Goal: Information Seeking & Learning: Learn about a topic

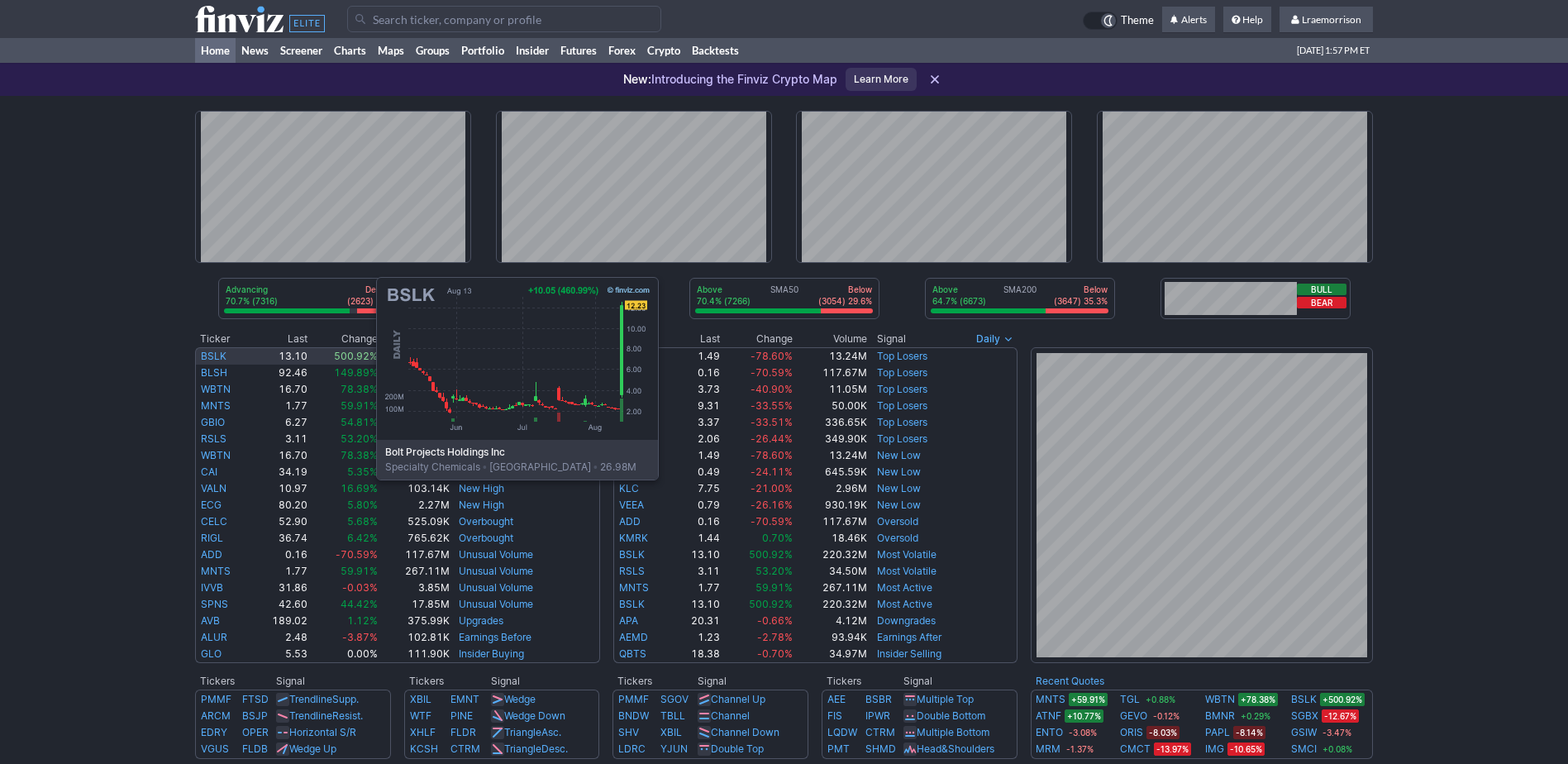
click at [211, 355] on link "BSLK" at bounding box center [213, 355] width 25 height 12
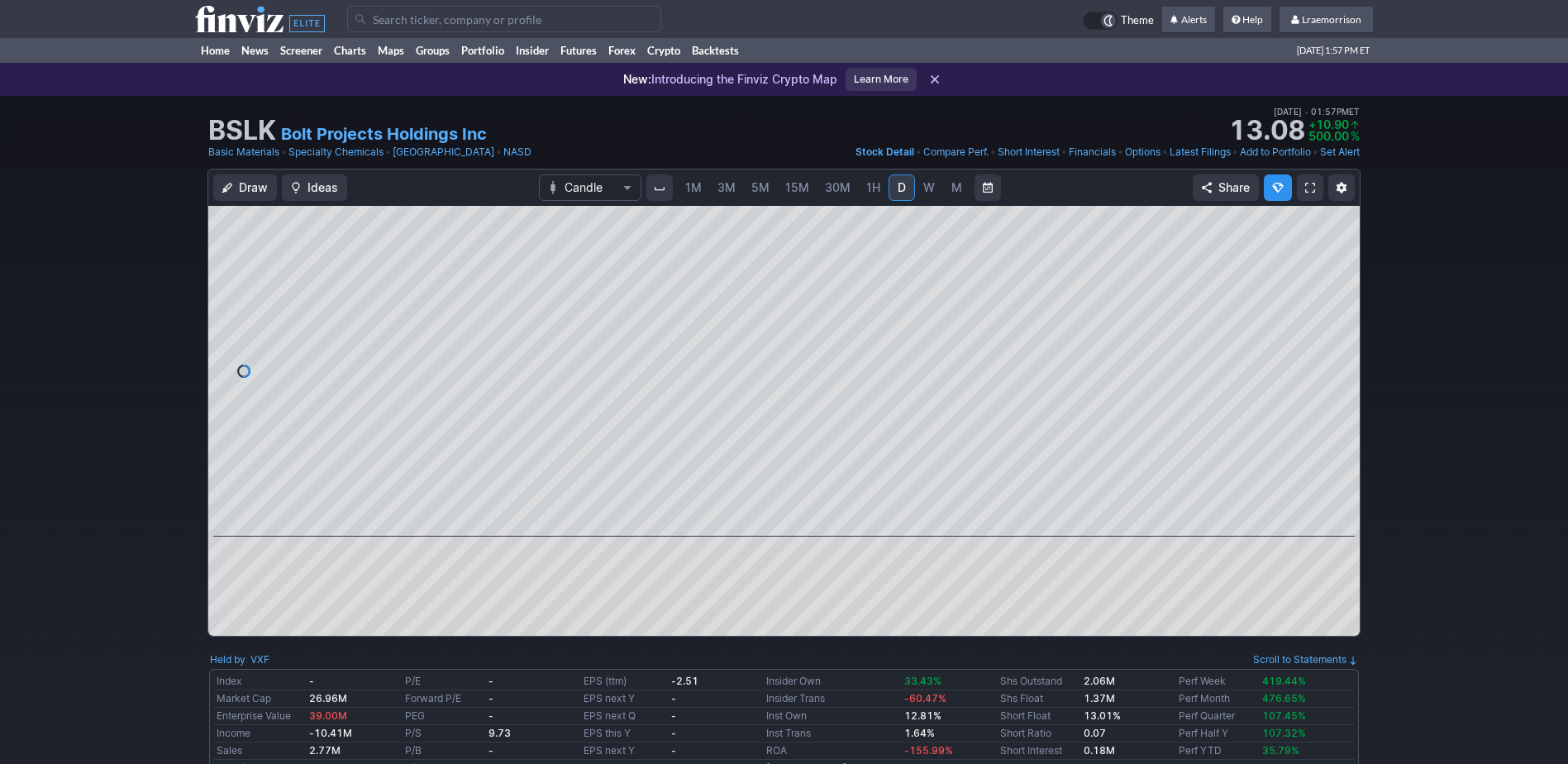
click at [694, 194] on span "1M" at bounding box center [693, 186] width 17 height 14
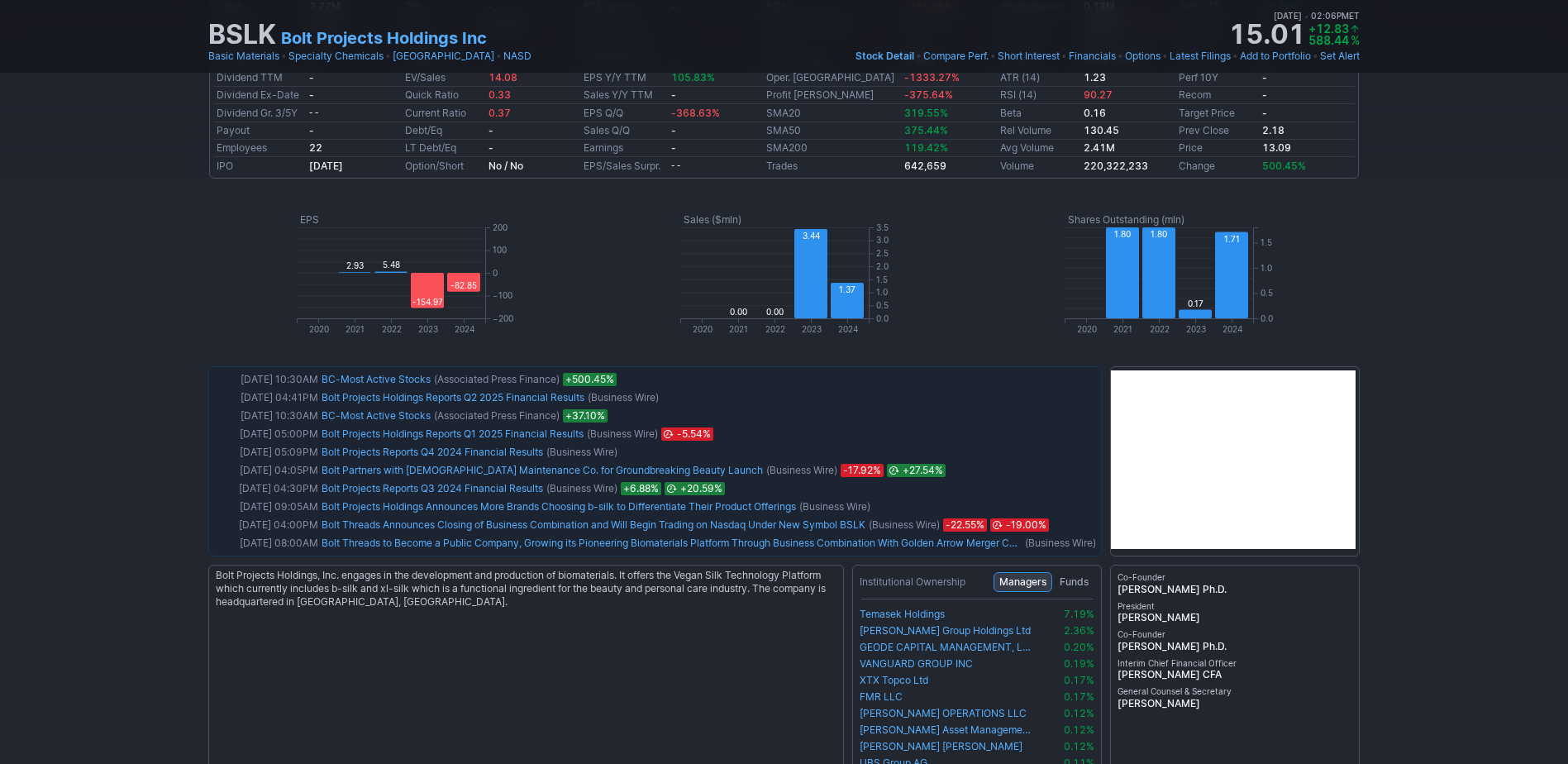
scroll to position [826, 0]
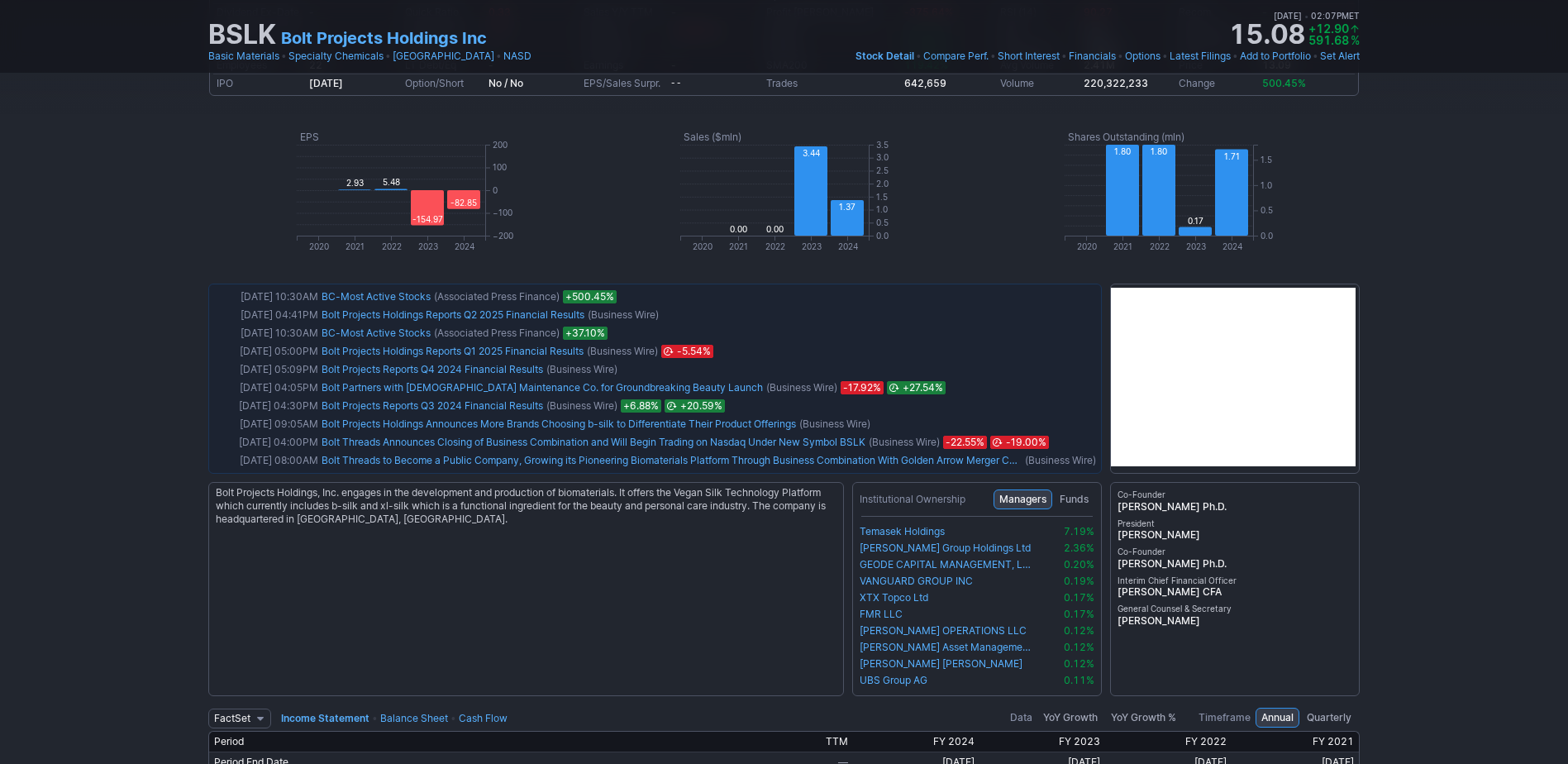
click at [1416, 381] on div "BSLK Bolt Projects Holdings Inc Last Close Aug 13 • 01:57PM ET 13.09 Dollar cha…" at bounding box center [784, 680] width 1568 height 2822
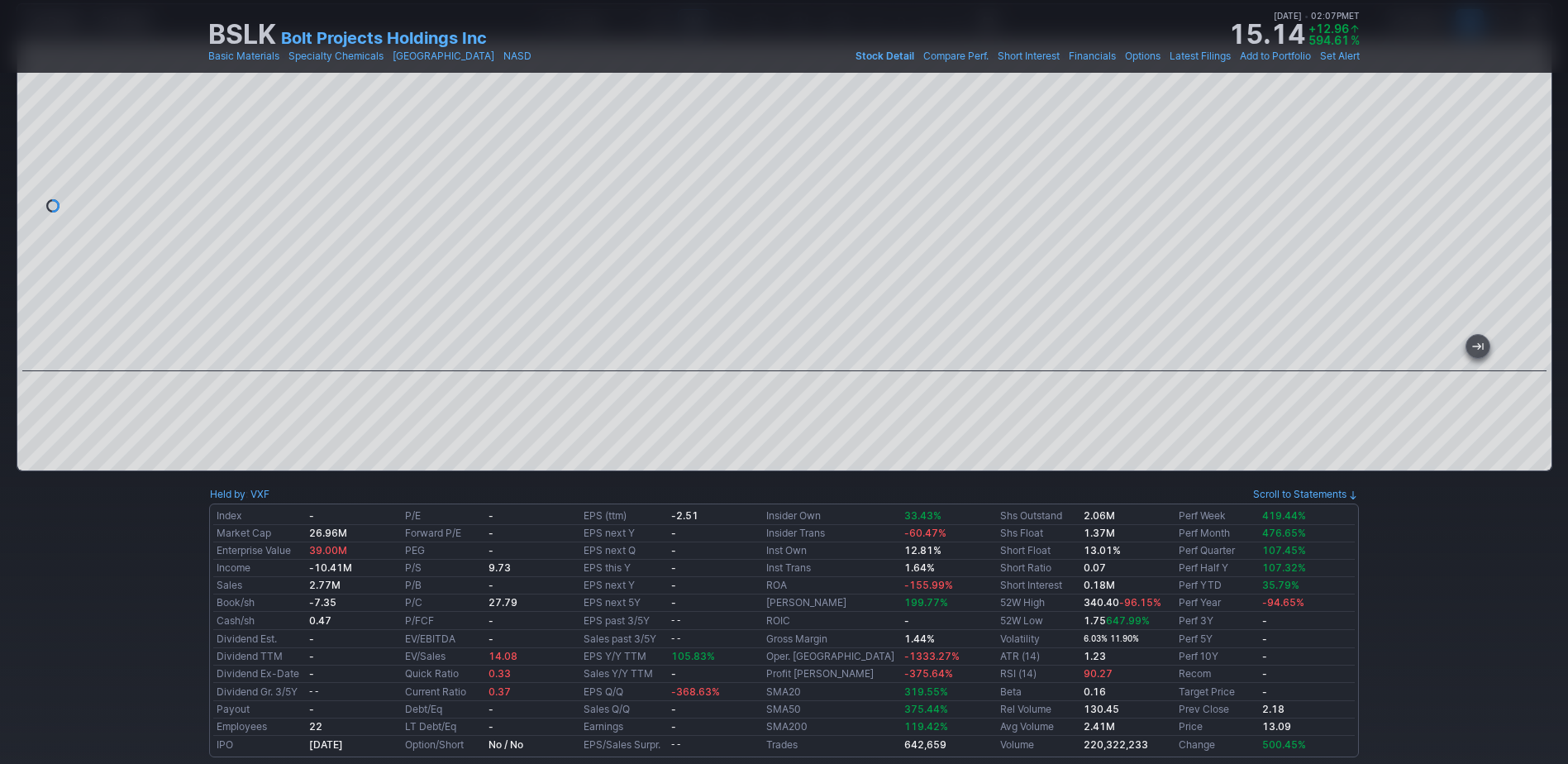
scroll to position [0, 0]
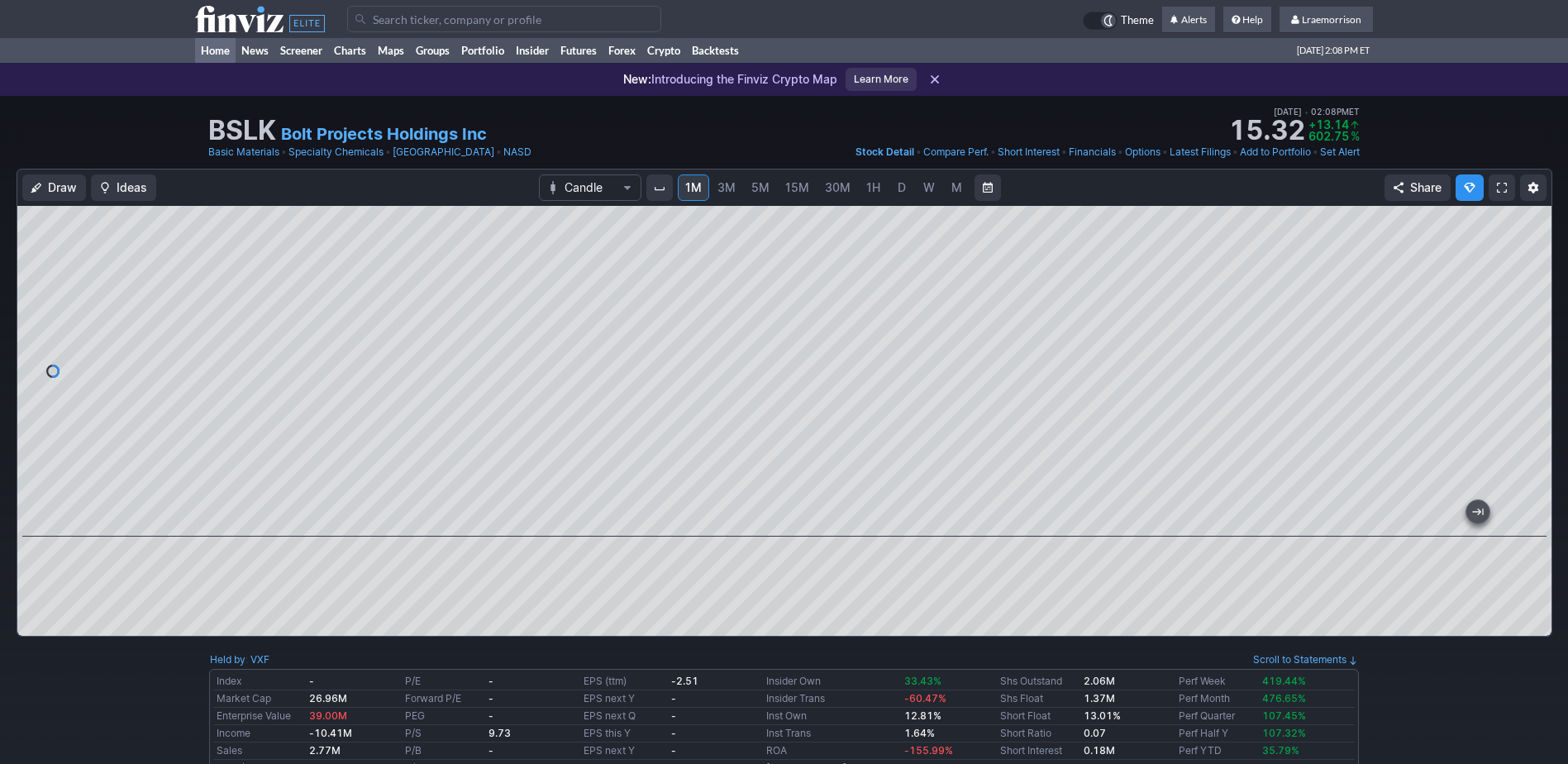
click at [211, 53] on link "Home" at bounding box center [214, 50] width 40 height 25
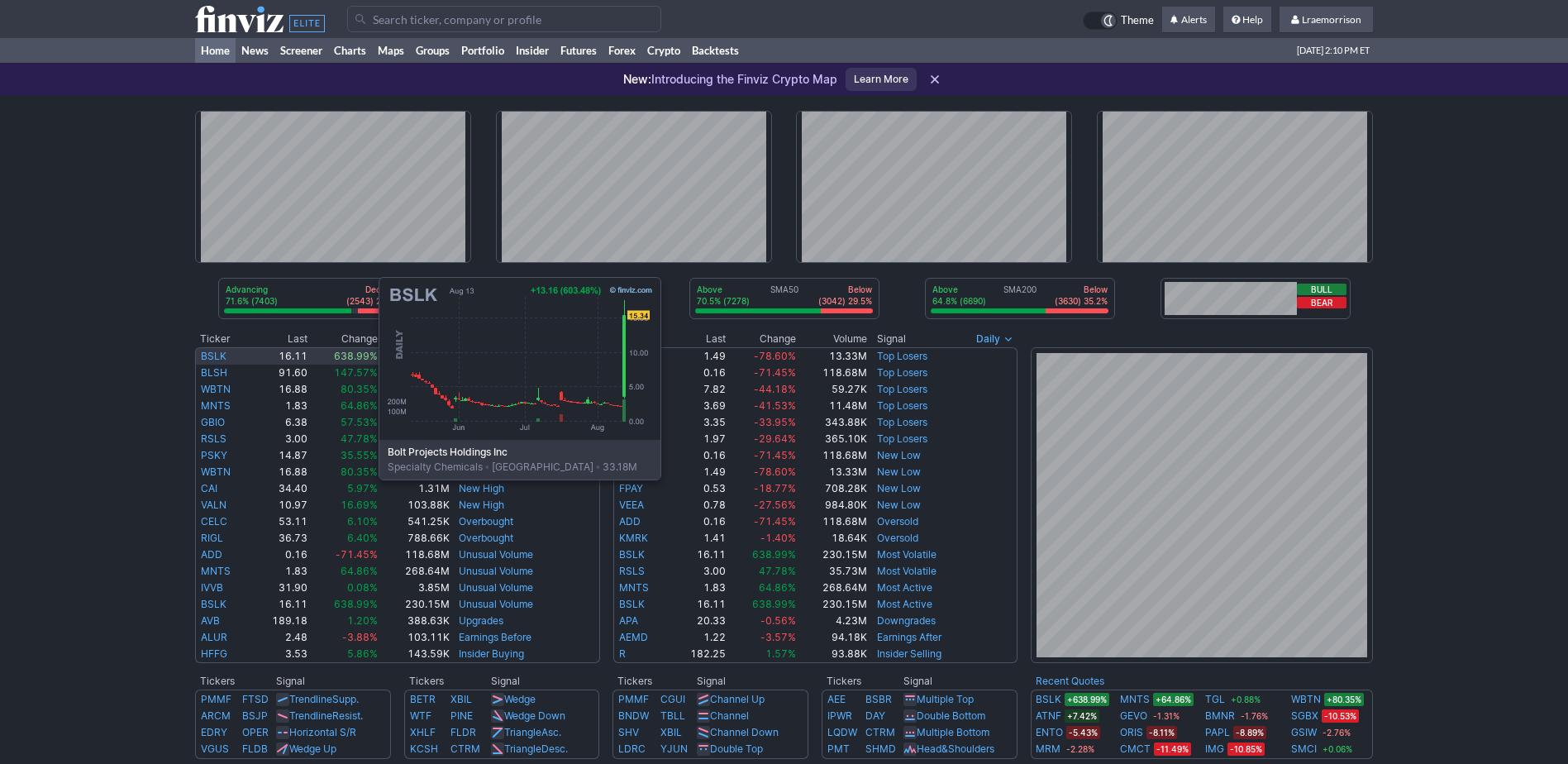
click at [213, 355] on link "BSLK" at bounding box center [213, 355] width 25 height 12
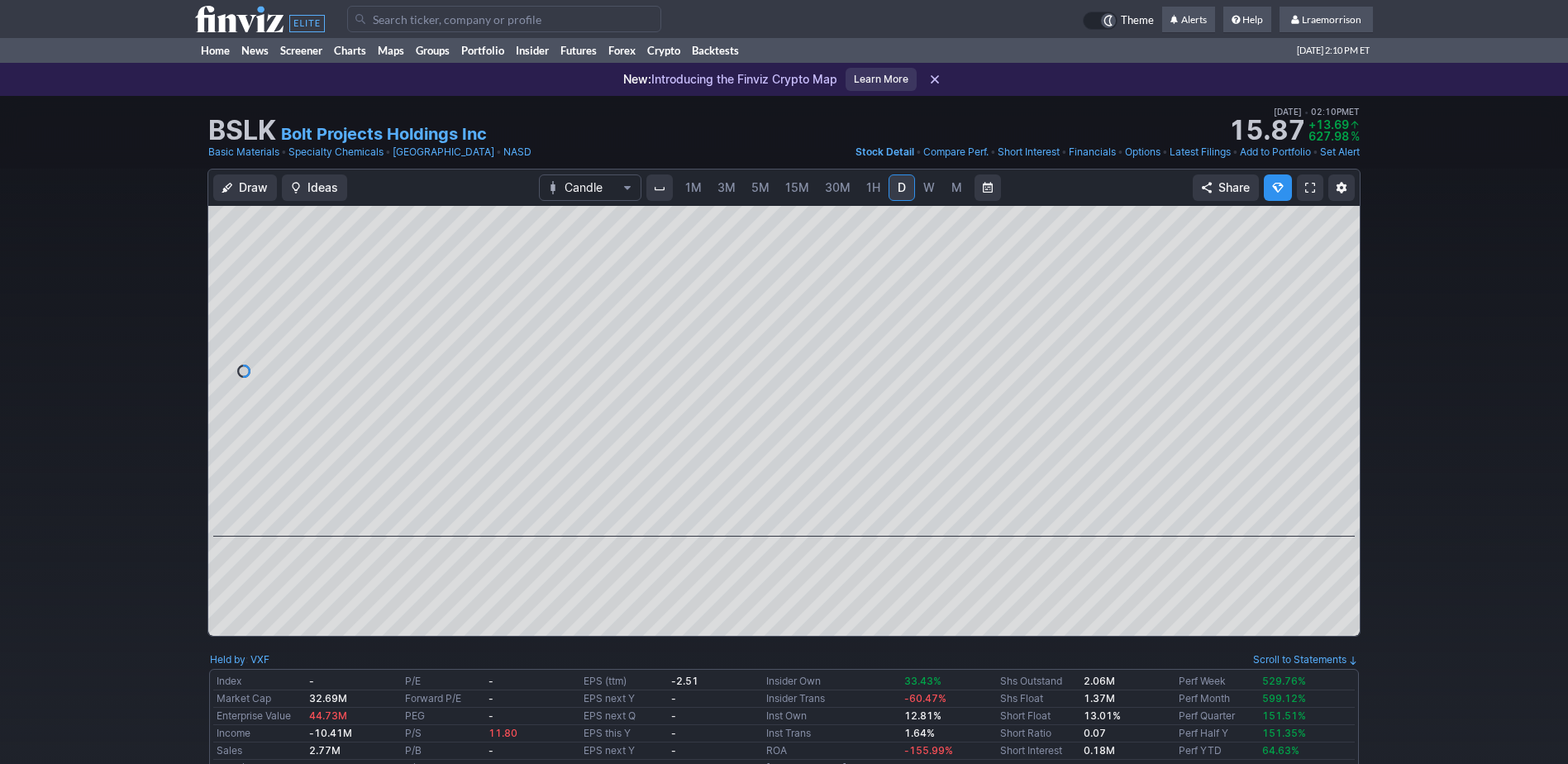
click at [698, 195] on span "1M" at bounding box center [693, 187] width 17 height 17
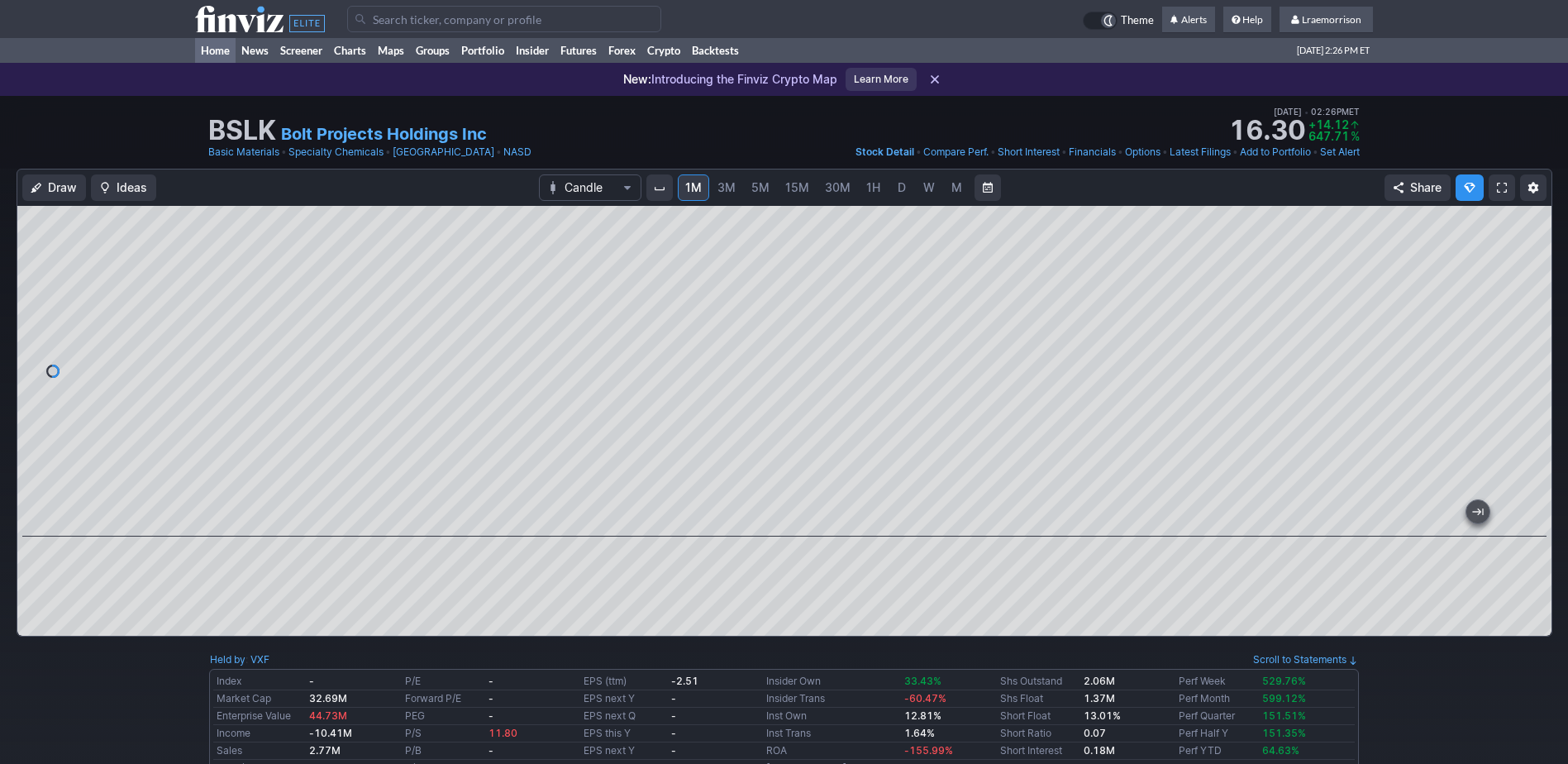
click at [229, 48] on link "Home" at bounding box center [214, 50] width 40 height 25
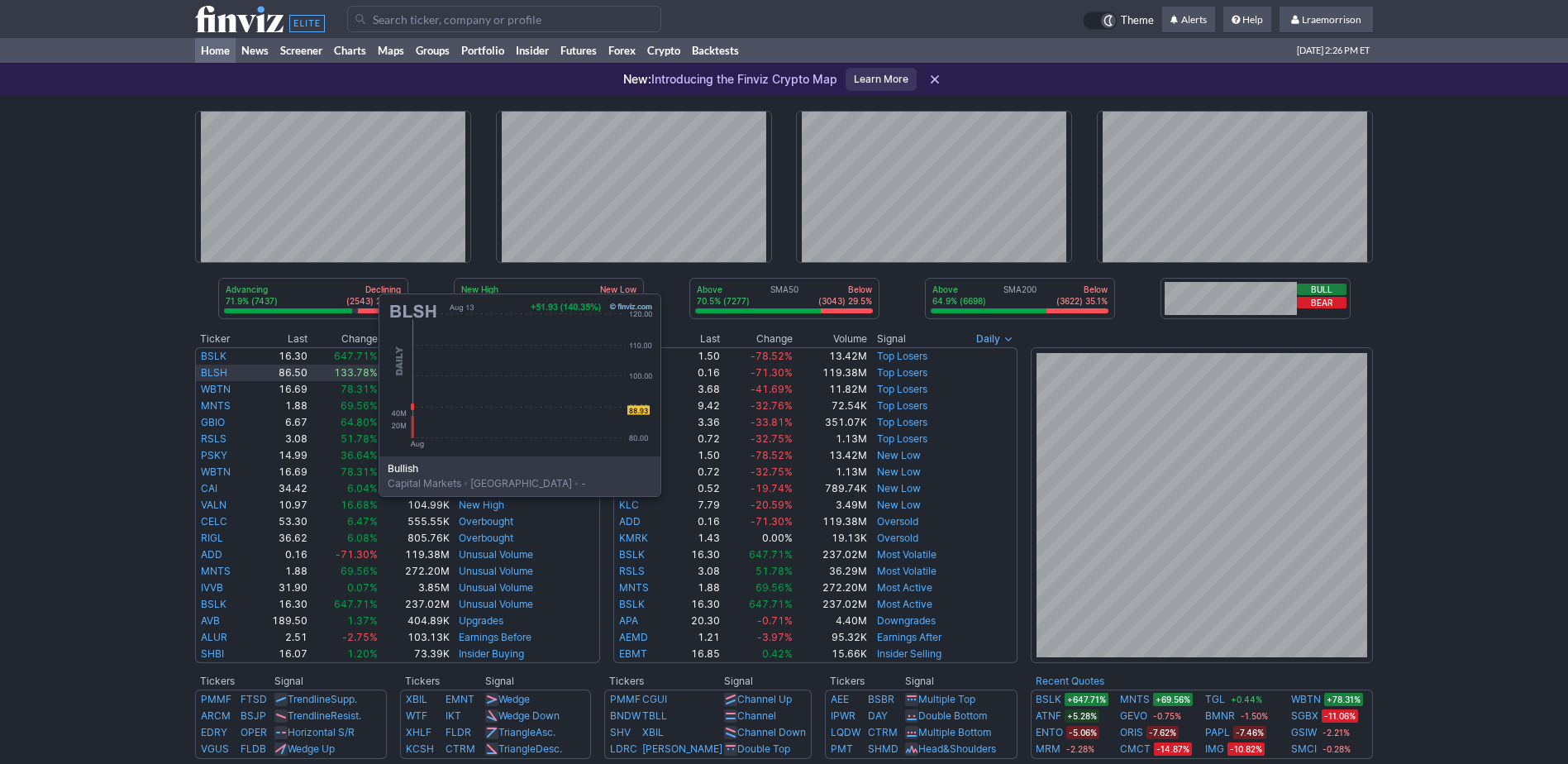
click at [213, 372] on link "BLSH" at bounding box center [214, 372] width 26 height 12
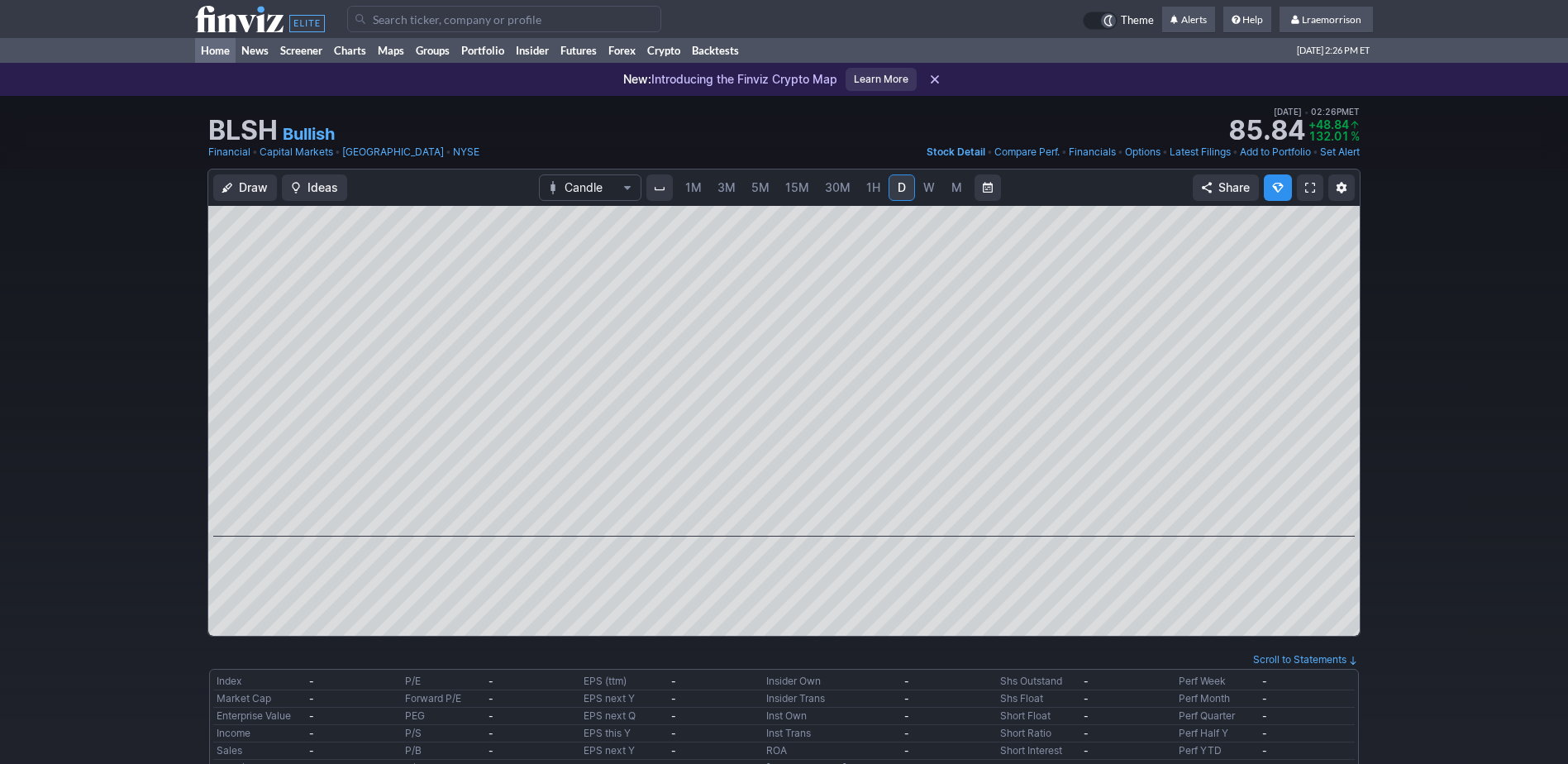
click at [213, 48] on link "Home" at bounding box center [214, 50] width 40 height 25
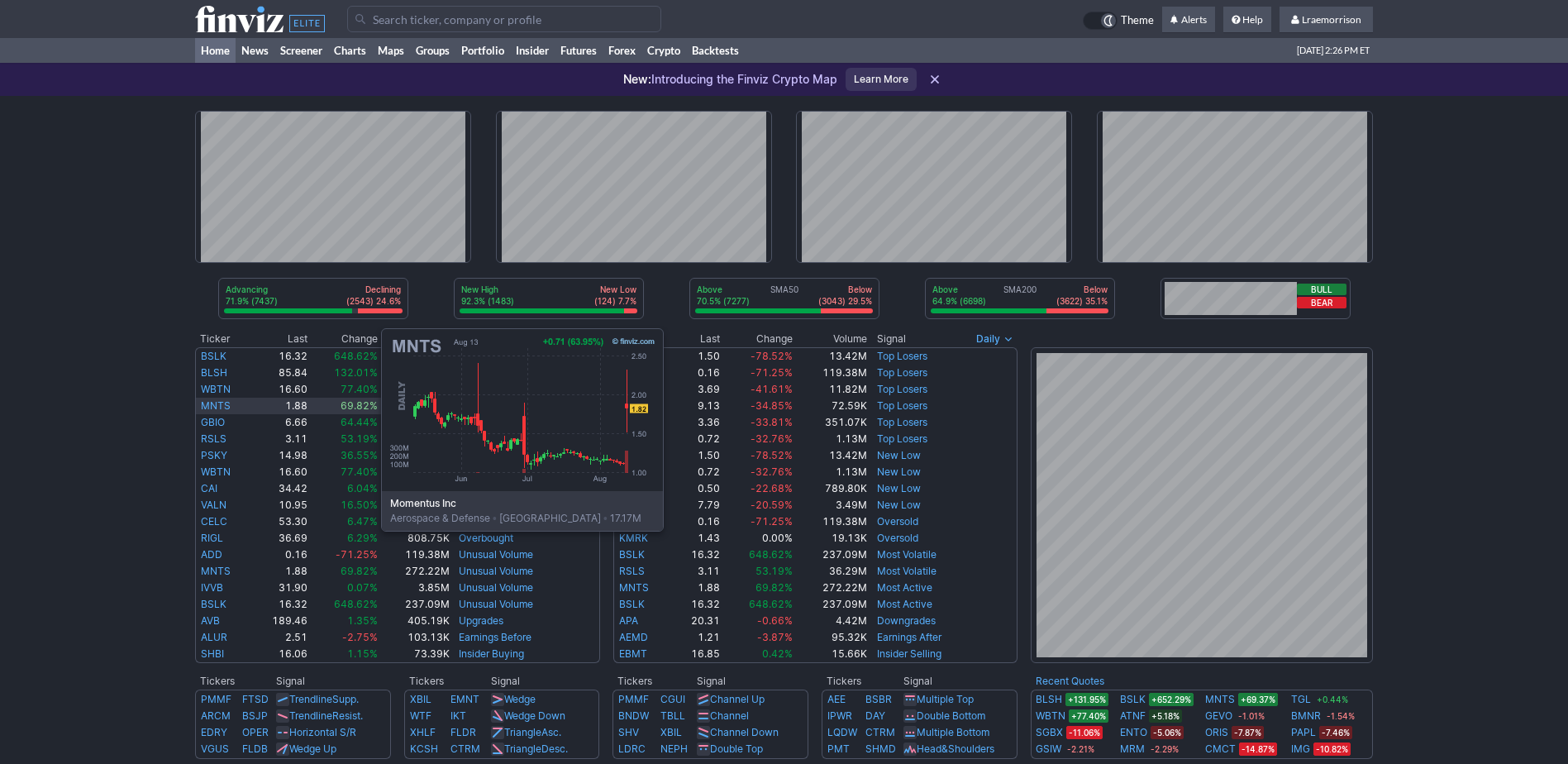
click at [216, 406] on link "MNTS" at bounding box center [216, 404] width 30 height 12
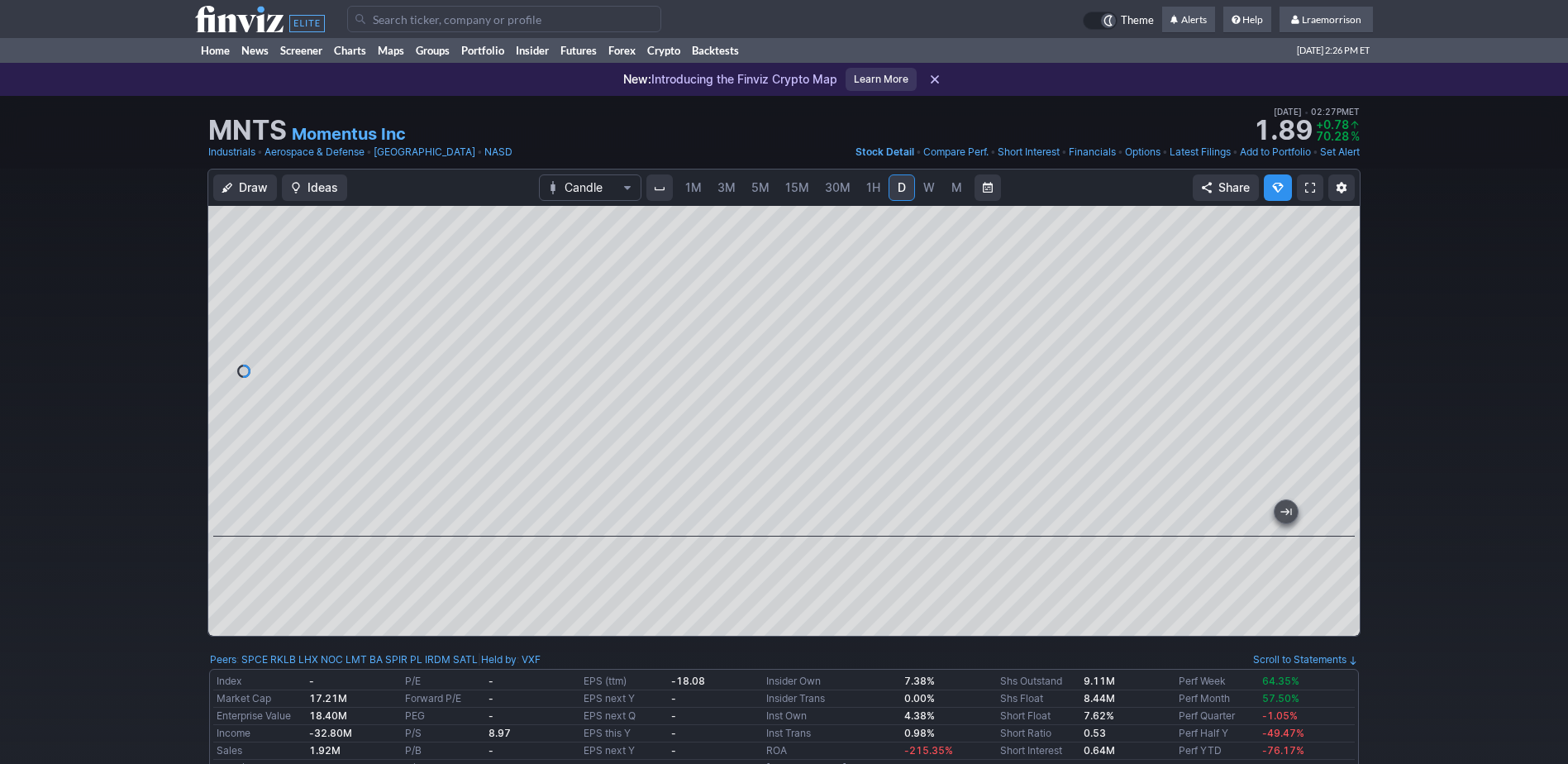
click at [696, 190] on span "1M" at bounding box center [693, 186] width 17 height 14
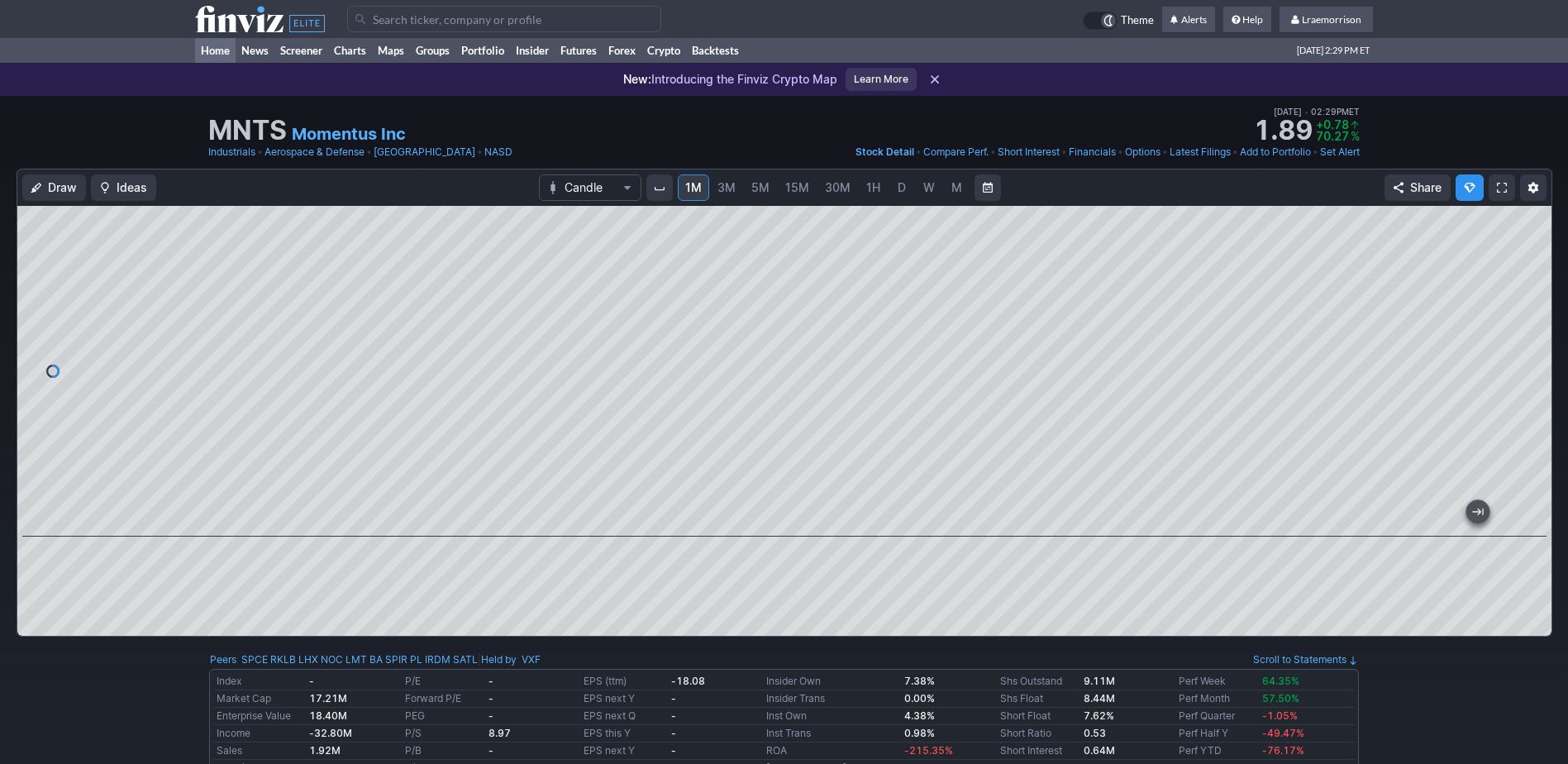
click at [217, 50] on link "Home" at bounding box center [214, 50] width 40 height 25
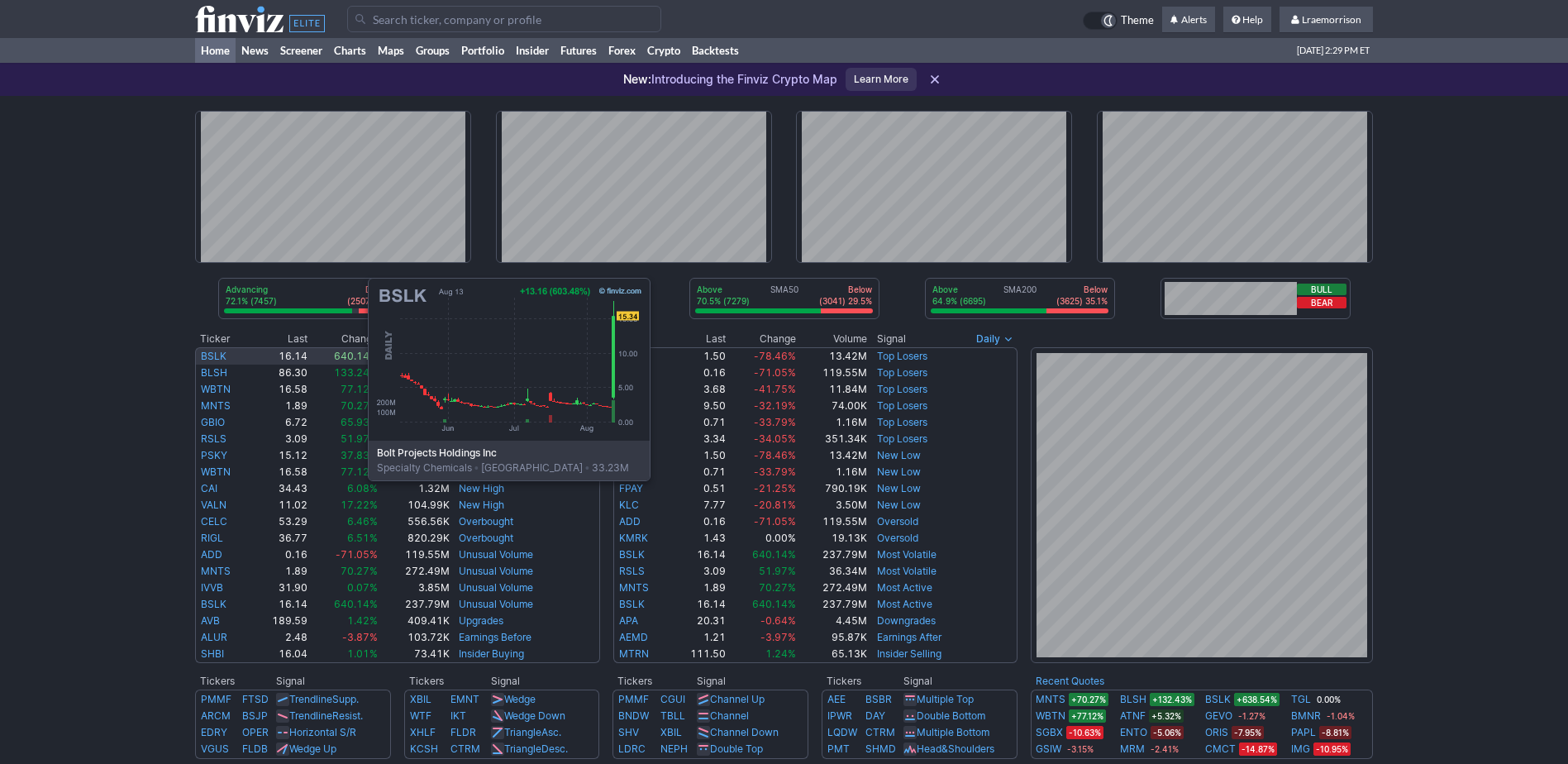
click at [202, 356] on link "BSLK" at bounding box center [213, 355] width 25 height 12
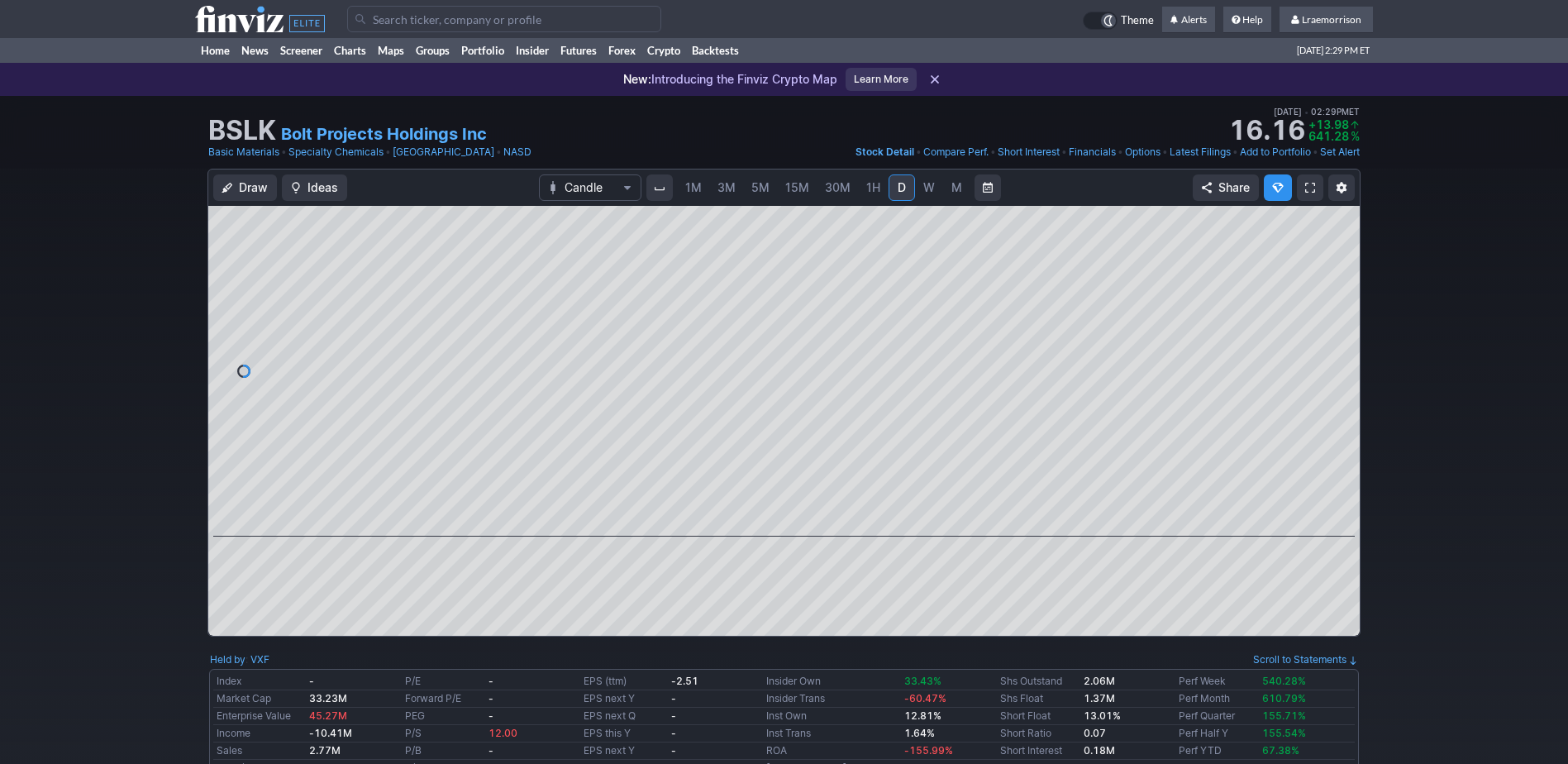
click at [698, 191] on span "1M" at bounding box center [693, 186] width 17 height 14
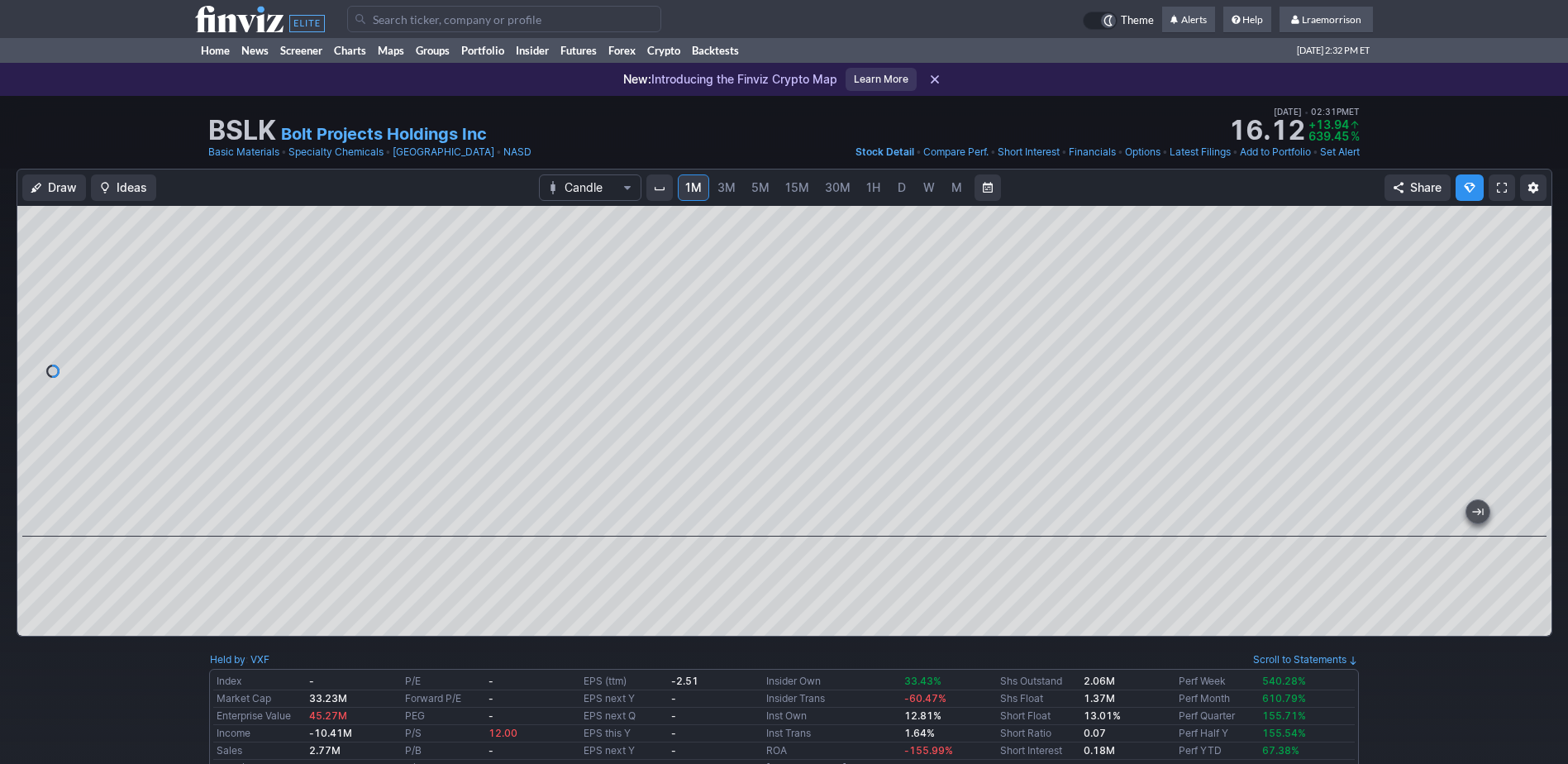
click at [391, 22] on input "Search" at bounding box center [504, 19] width 314 height 26
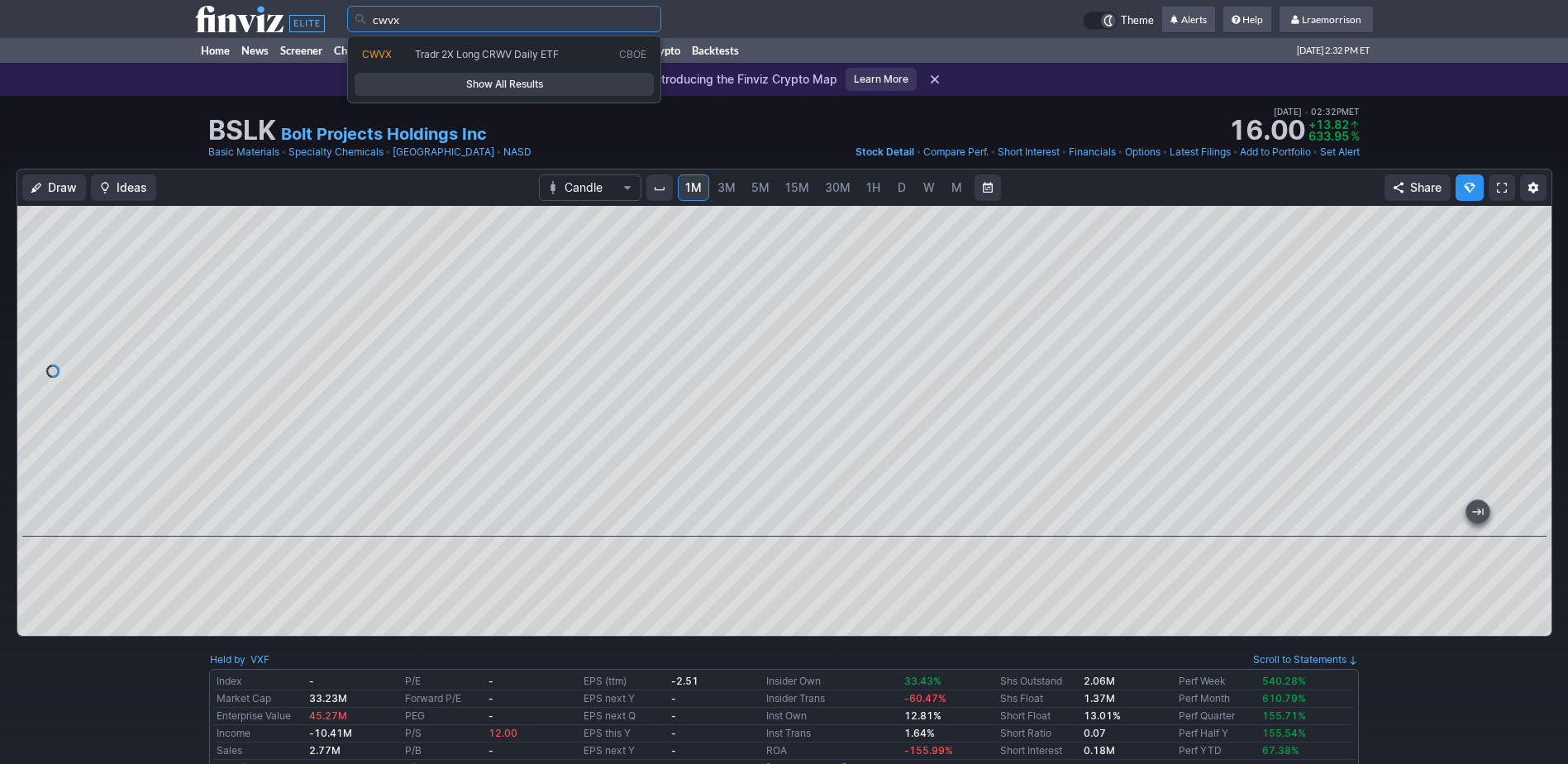
click at [470, 48] on span "Tradr 2X Long CRWV Daily ETF" at bounding box center [486, 53] width 143 height 12
type input "CWVX"
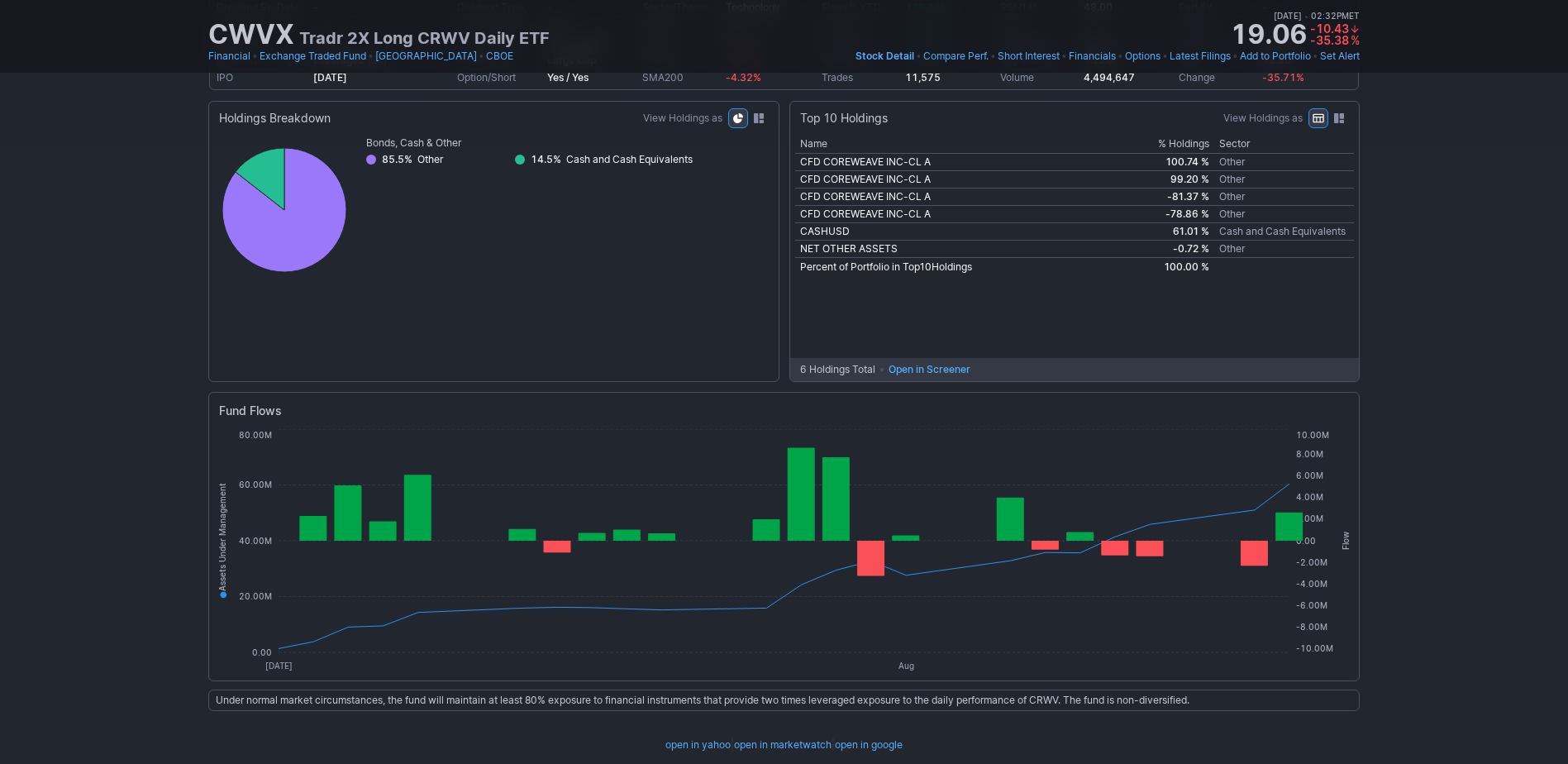
scroll to position [795, 0]
click at [691, 747] on link "open in yahoo" at bounding box center [698, 744] width 65 height 17
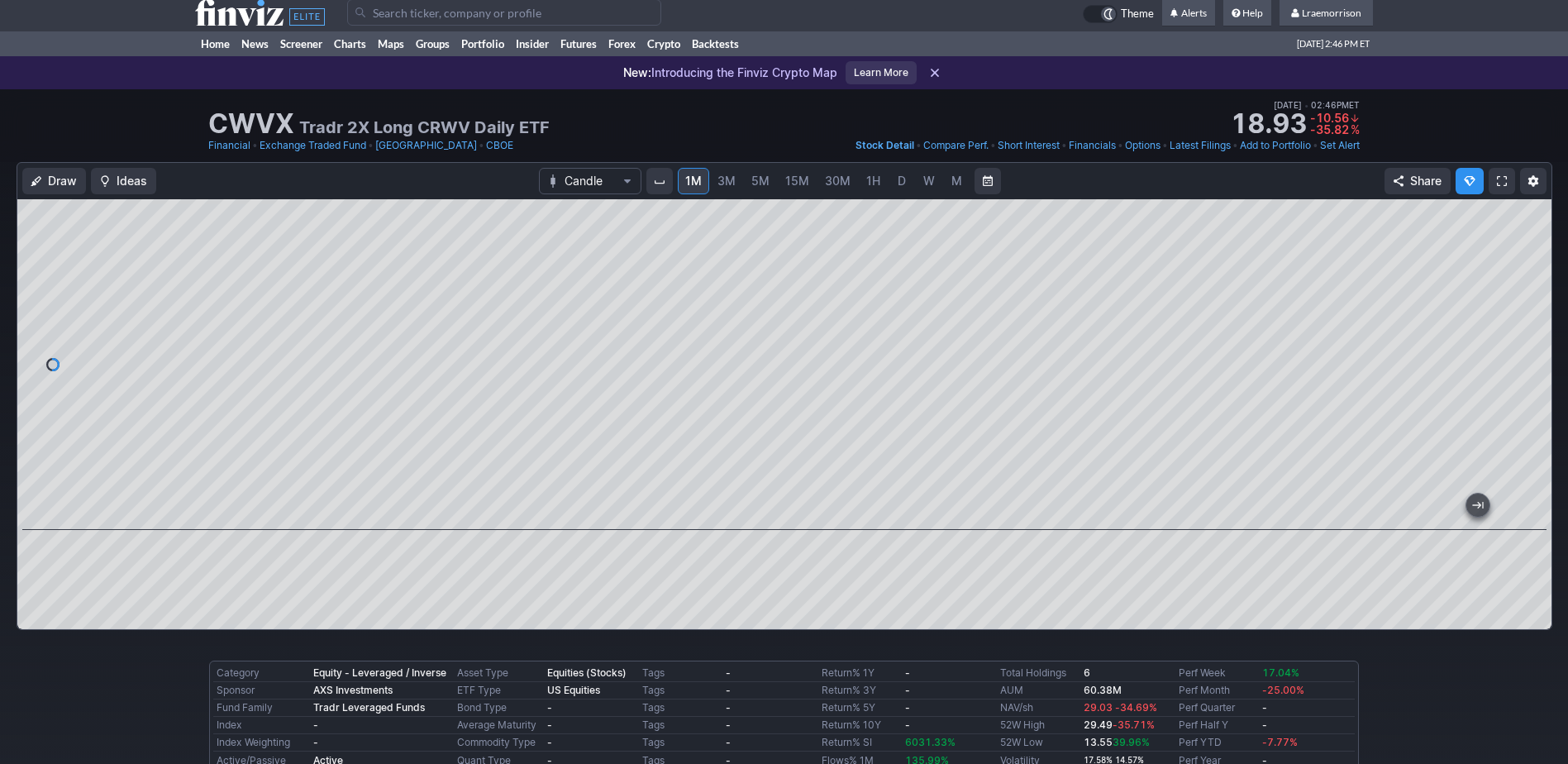
scroll to position [0, 0]
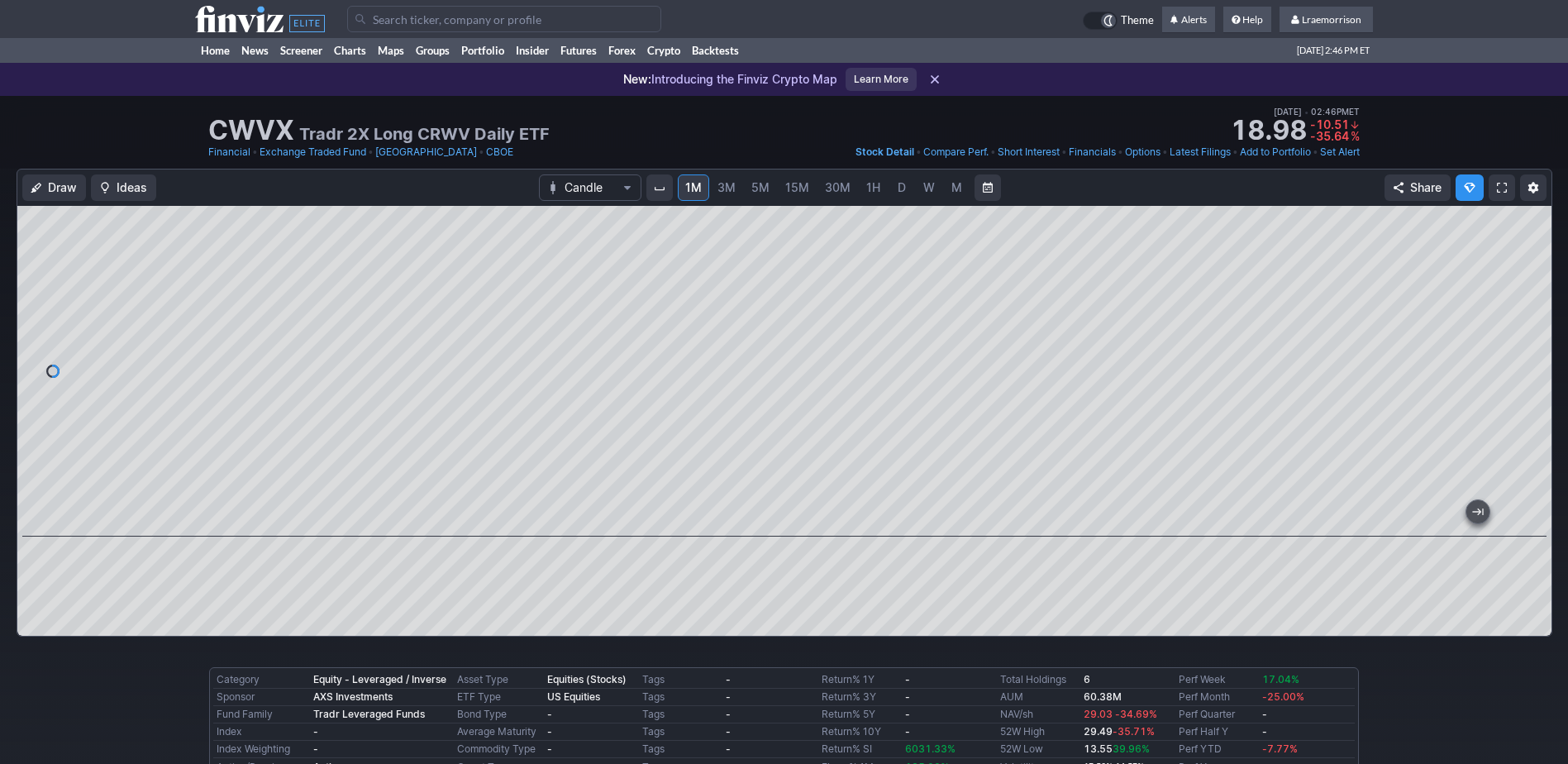
click at [422, 22] on input "Search" at bounding box center [504, 19] width 314 height 26
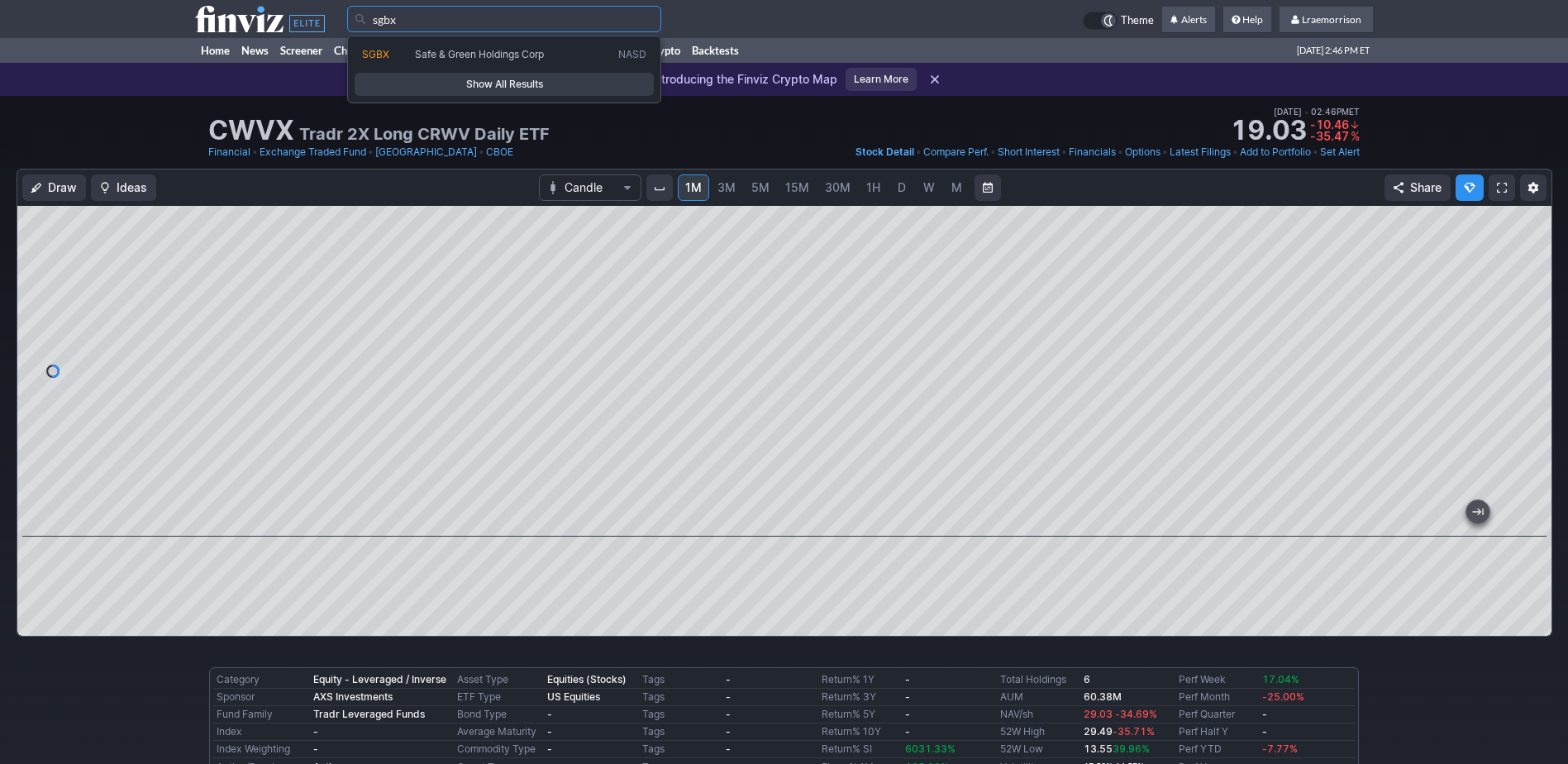
type input "sgbx"
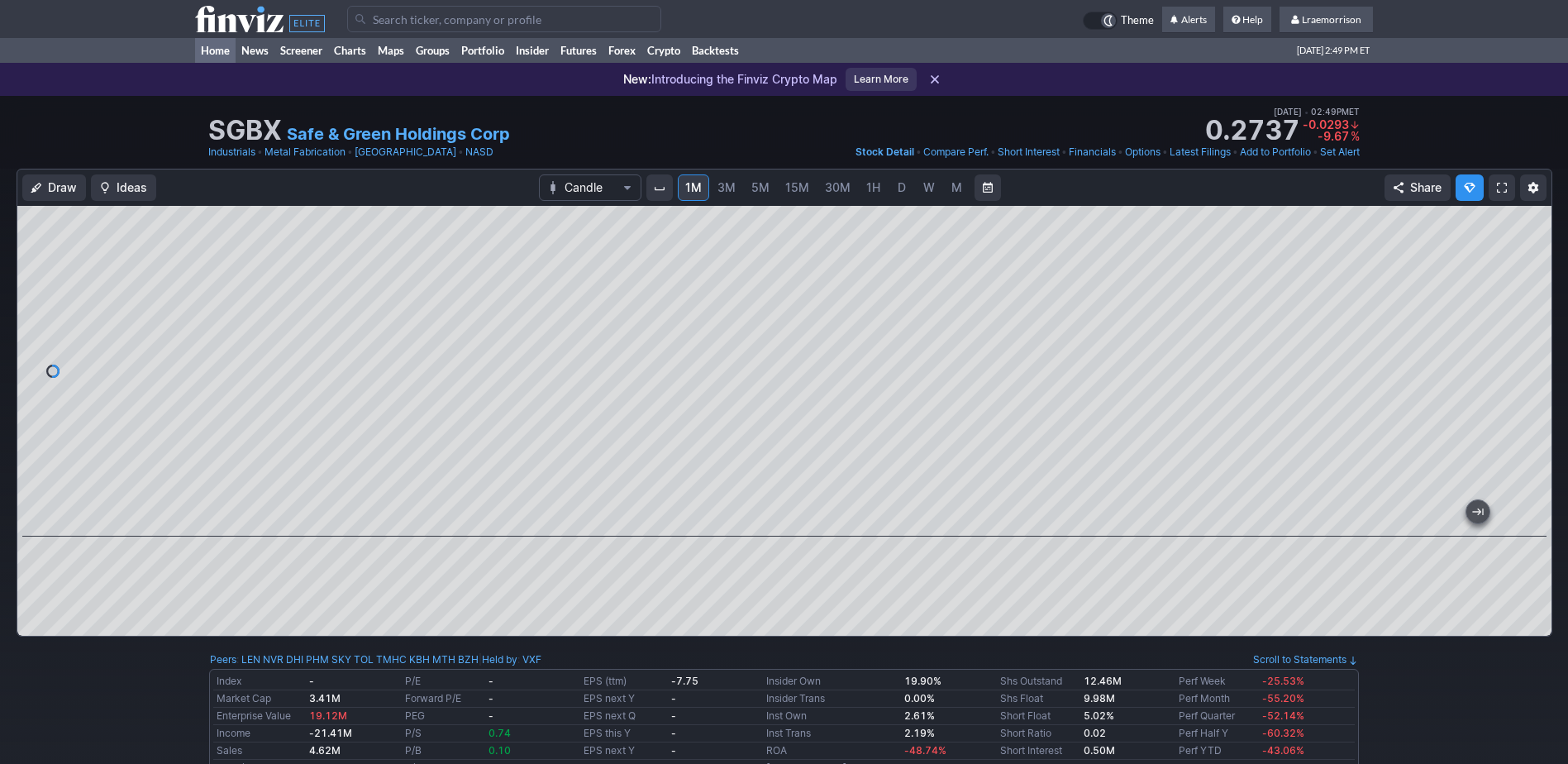
click at [224, 48] on link "Home" at bounding box center [214, 50] width 40 height 25
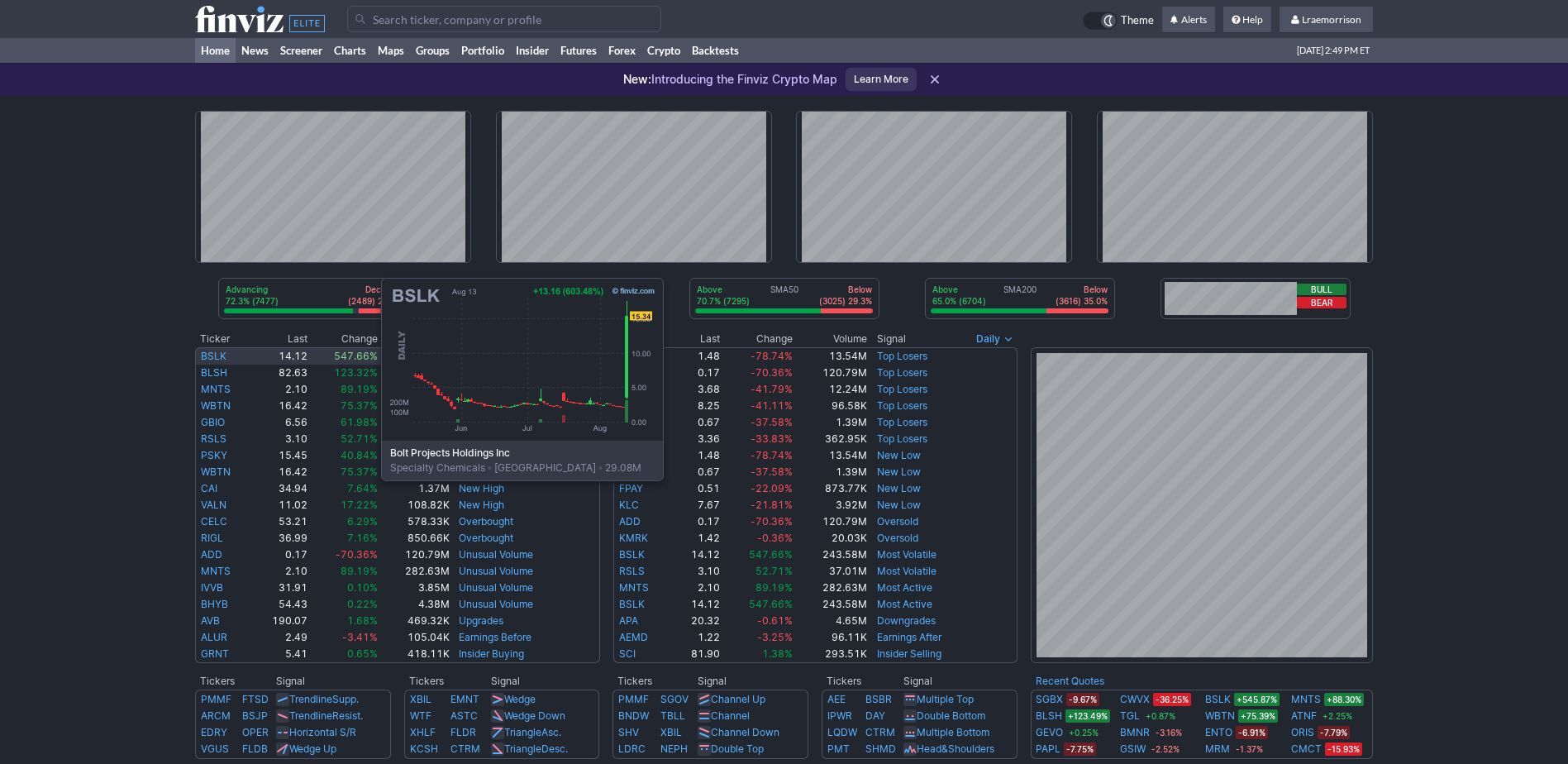
click at [216, 356] on link "BSLK" at bounding box center [213, 355] width 25 height 12
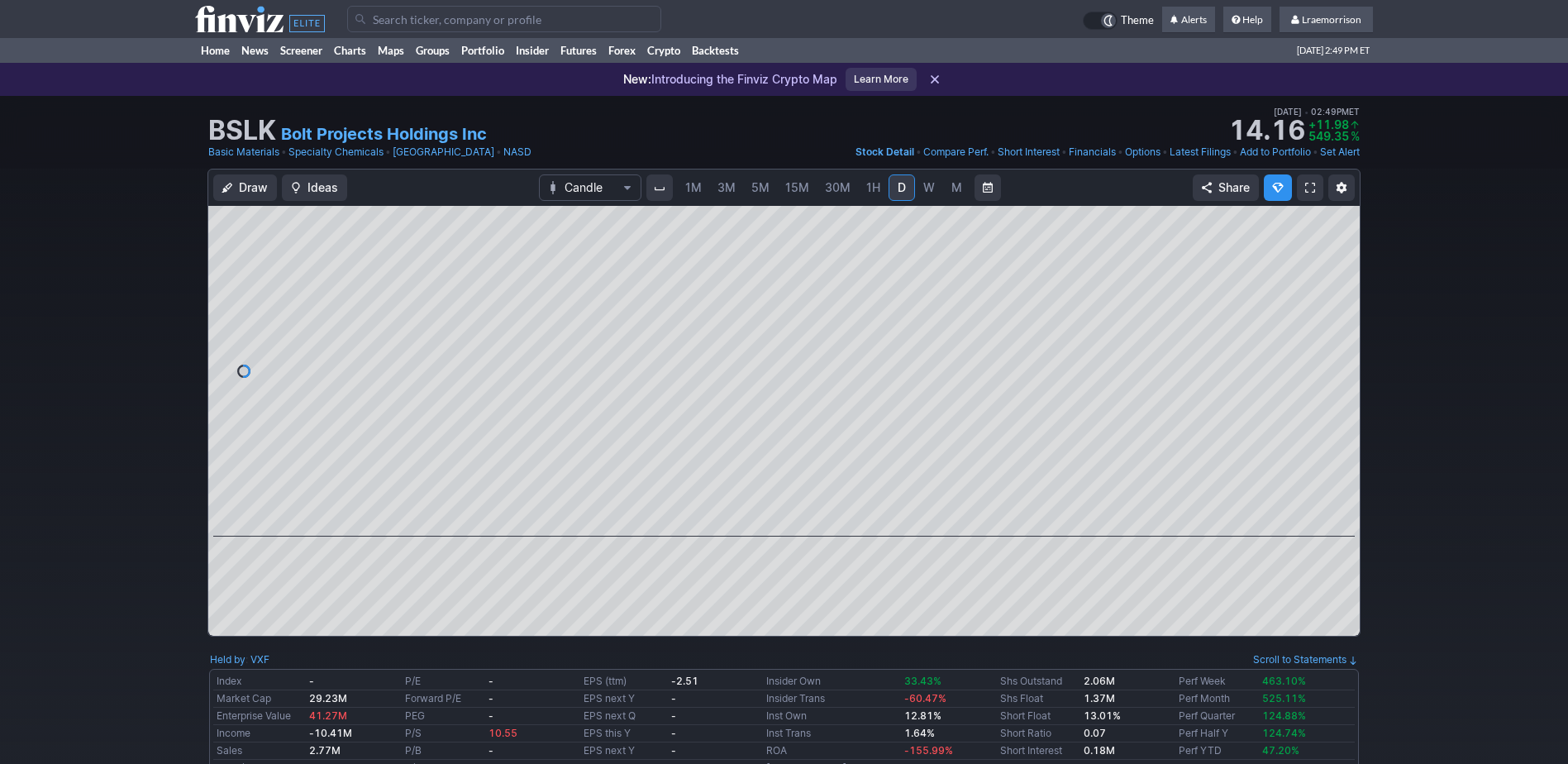
click at [691, 179] on span "1M" at bounding box center [693, 187] width 17 height 17
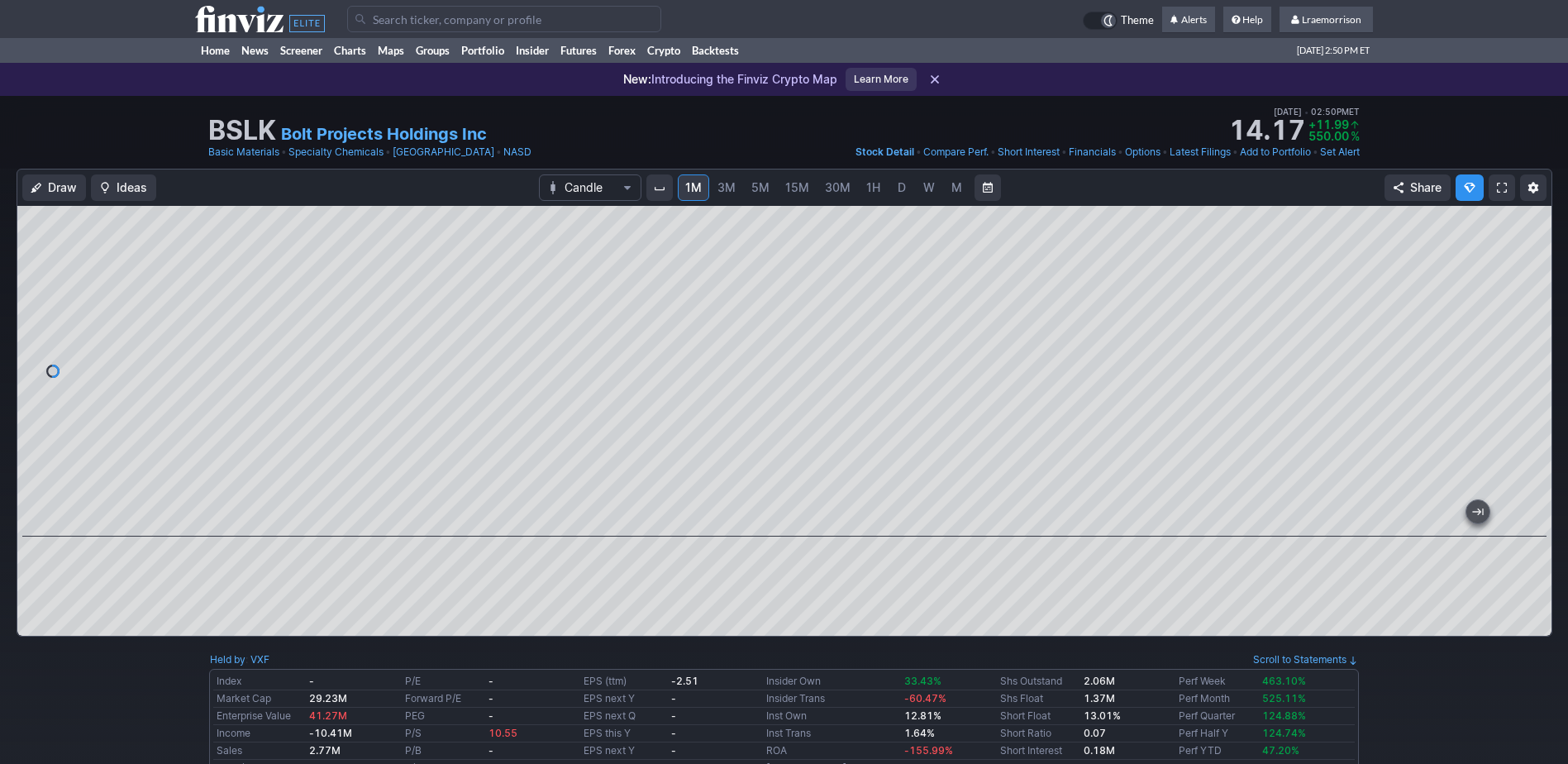
click at [401, 18] on input "Search" at bounding box center [504, 19] width 314 height 26
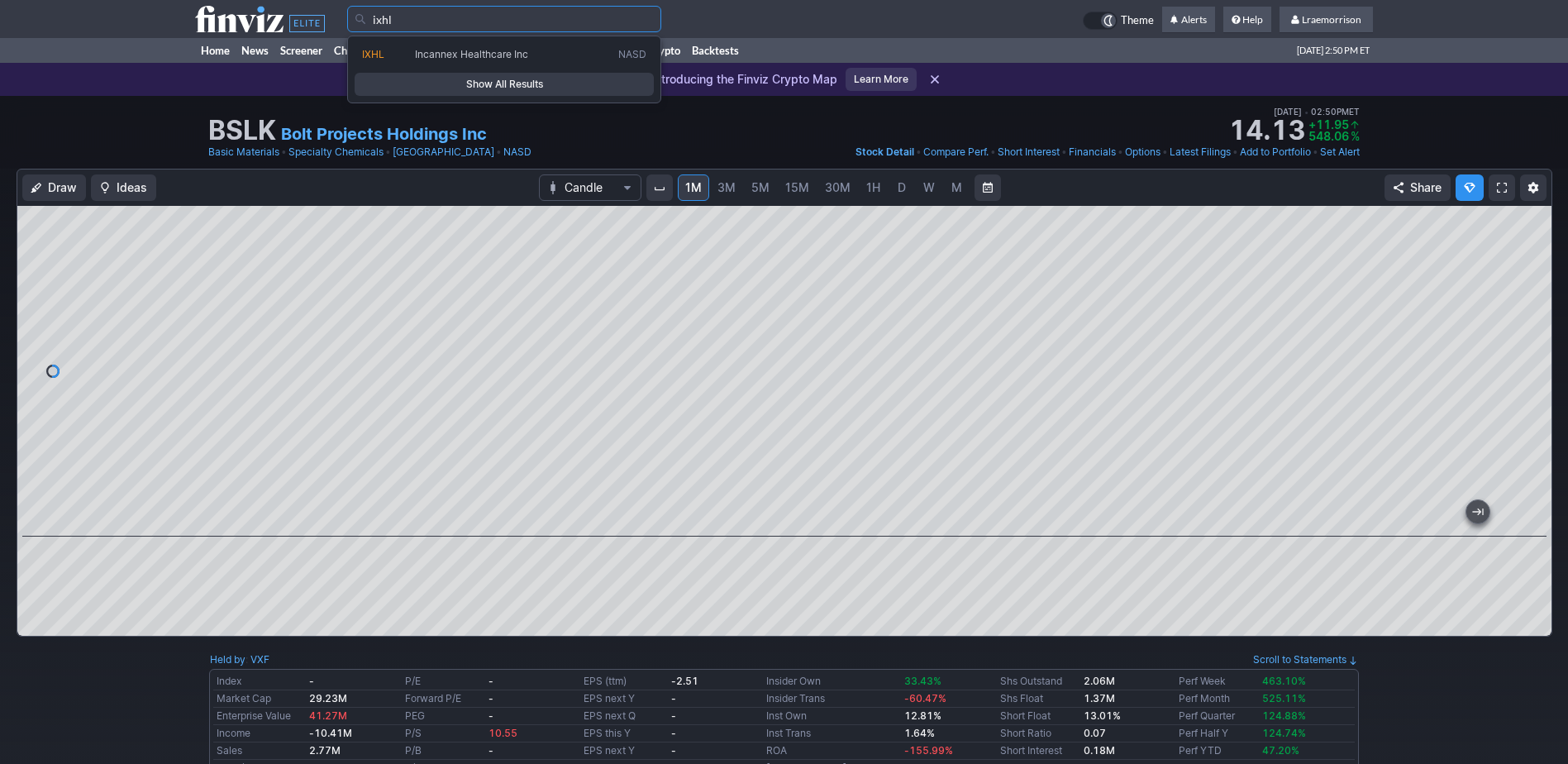
type input "ixhl"
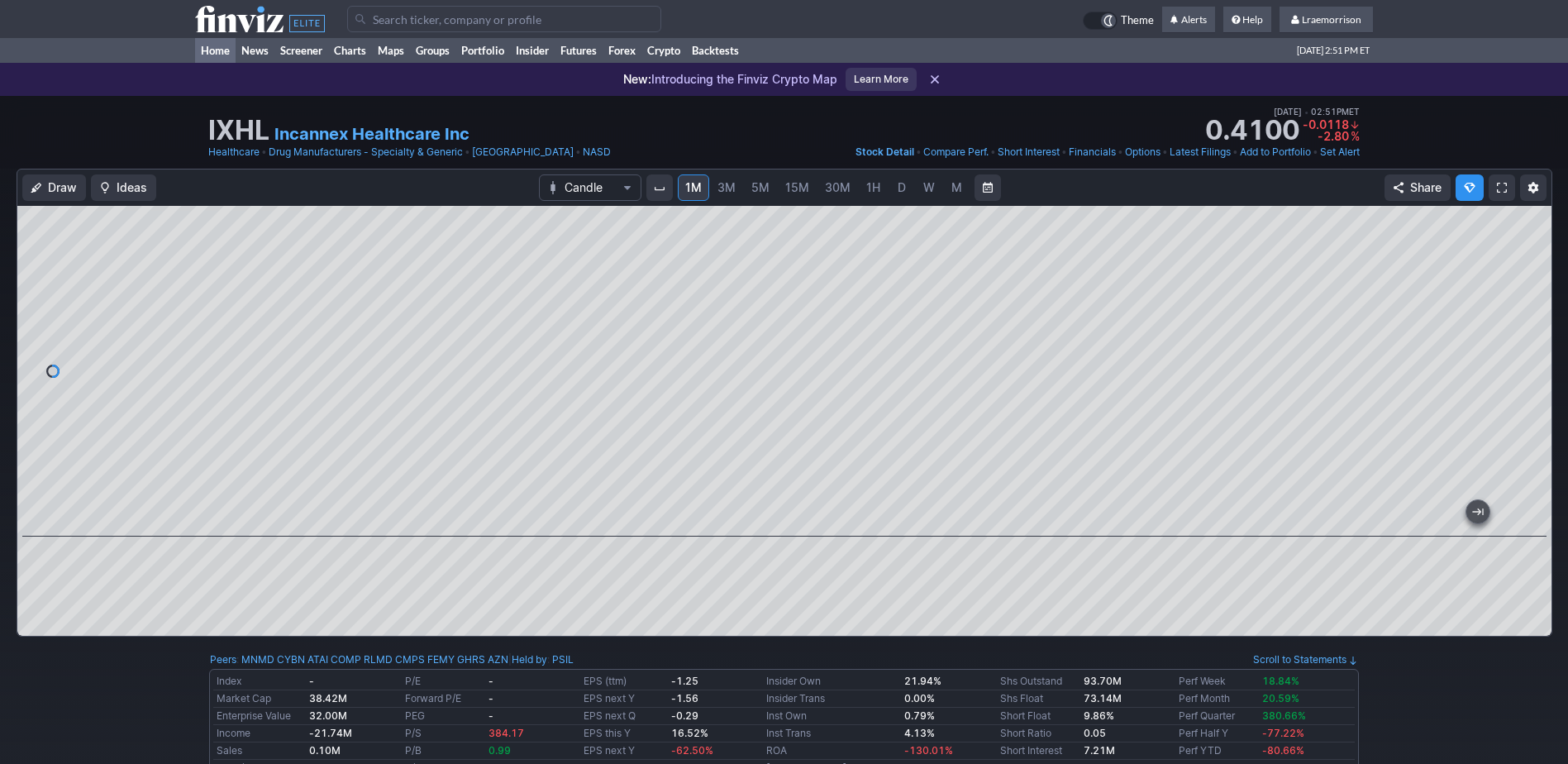
click at [213, 52] on link "Home" at bounding box center [214, 50] width 40 height 25
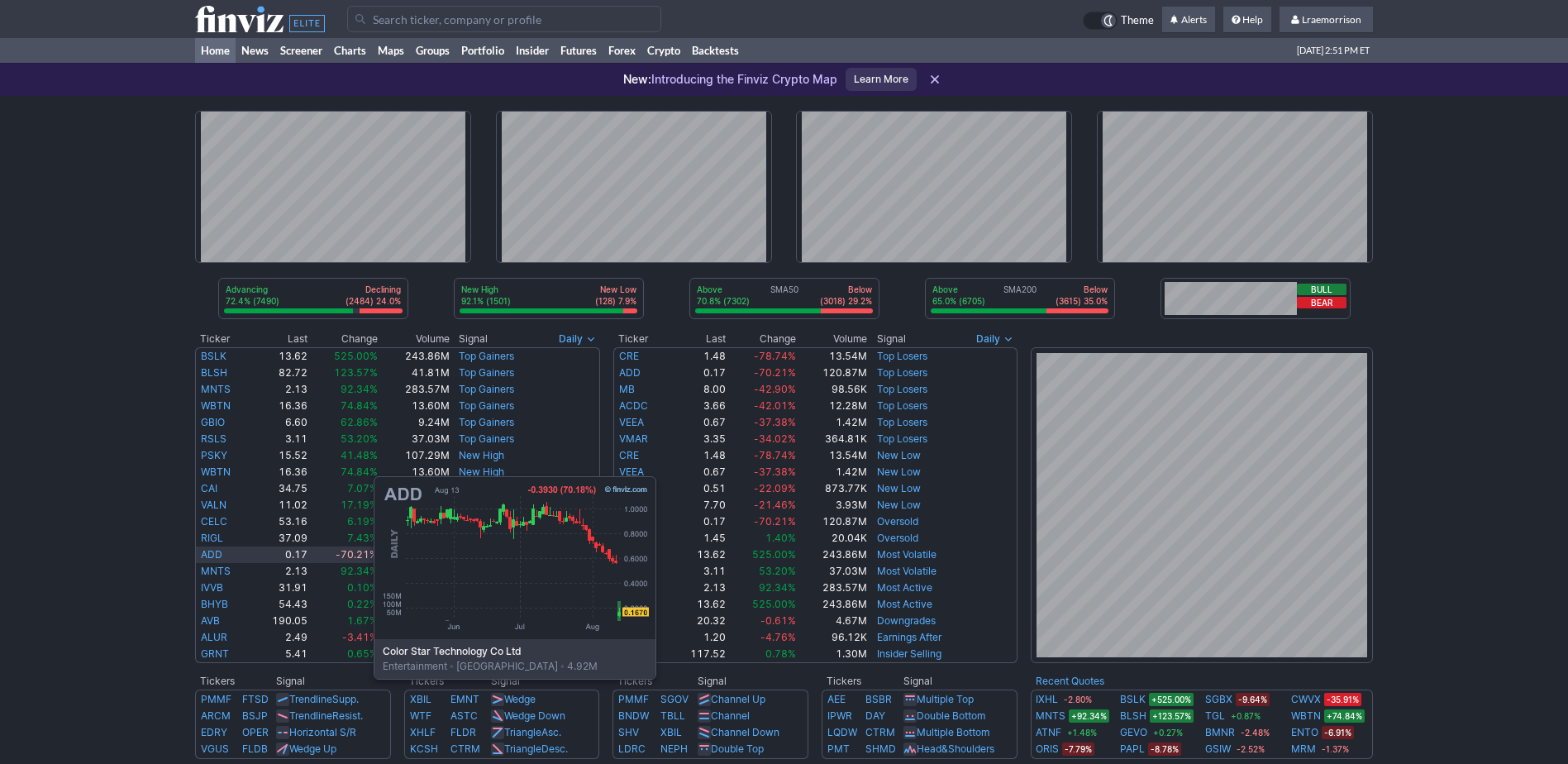
click at [209, 554] on link "ADD" at bounding box center [211, 553] width 21 height 12
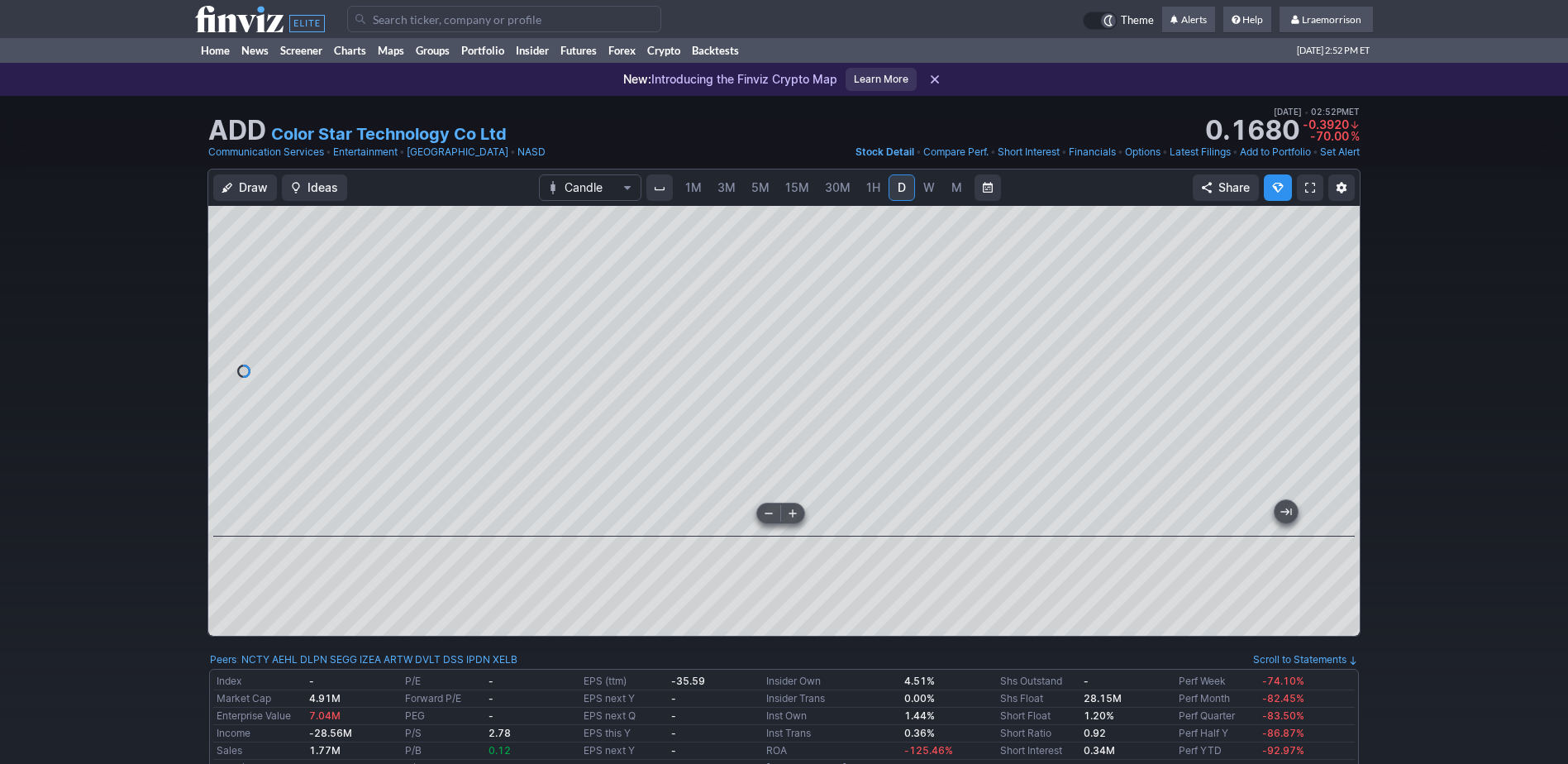
click at [795, 518] on div at bounding box center [784, 371] width 1152 height 331
click at [693, 195] on span "1M" at bounding box center [693, 187] width 17 height 17
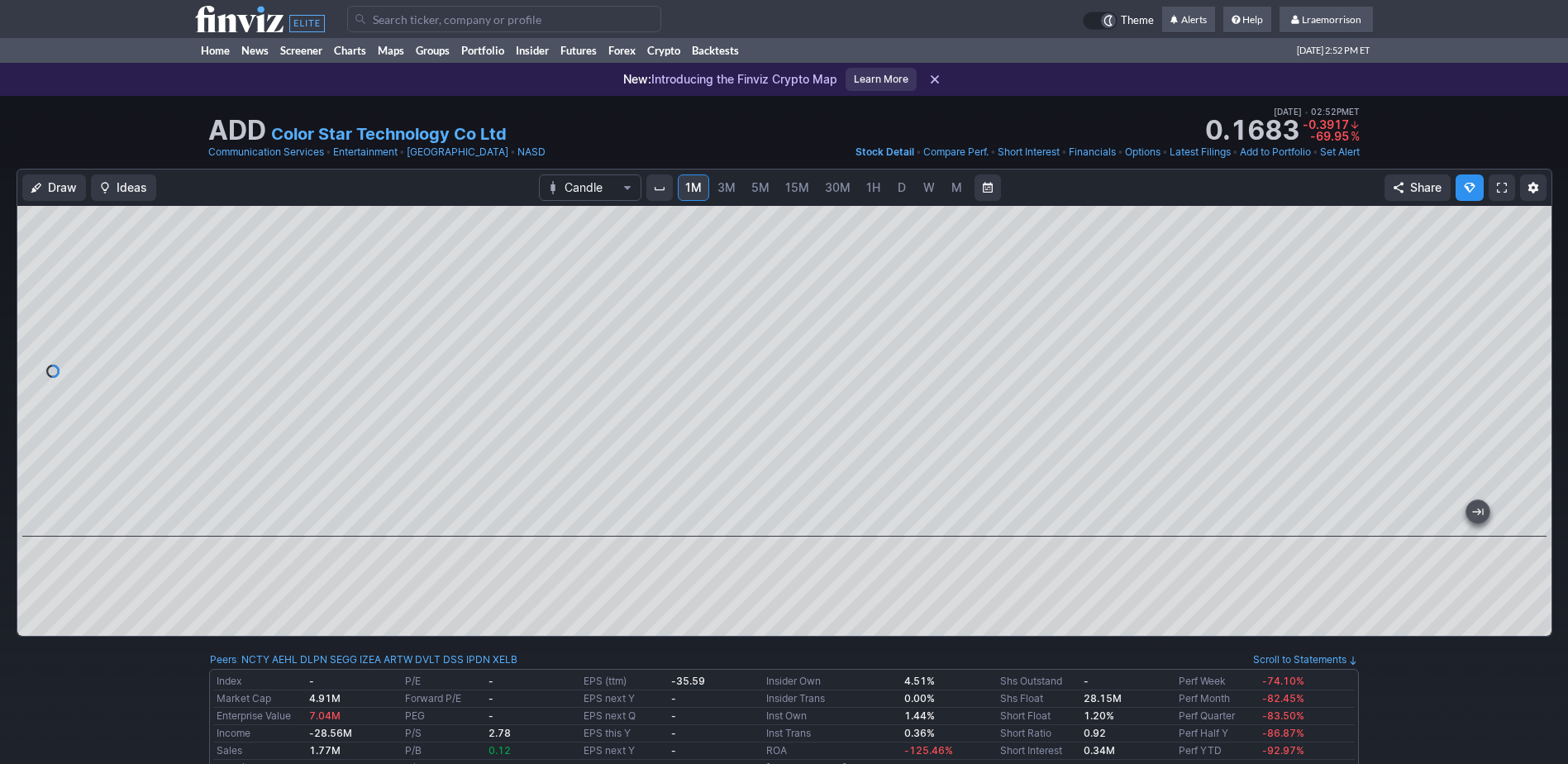
click at [521, 572] on div at bounding box center [784, 420] width 1534 height 430
click at [224, 47] on link "Home" at bounding box center [214, 50] width 40 height 25
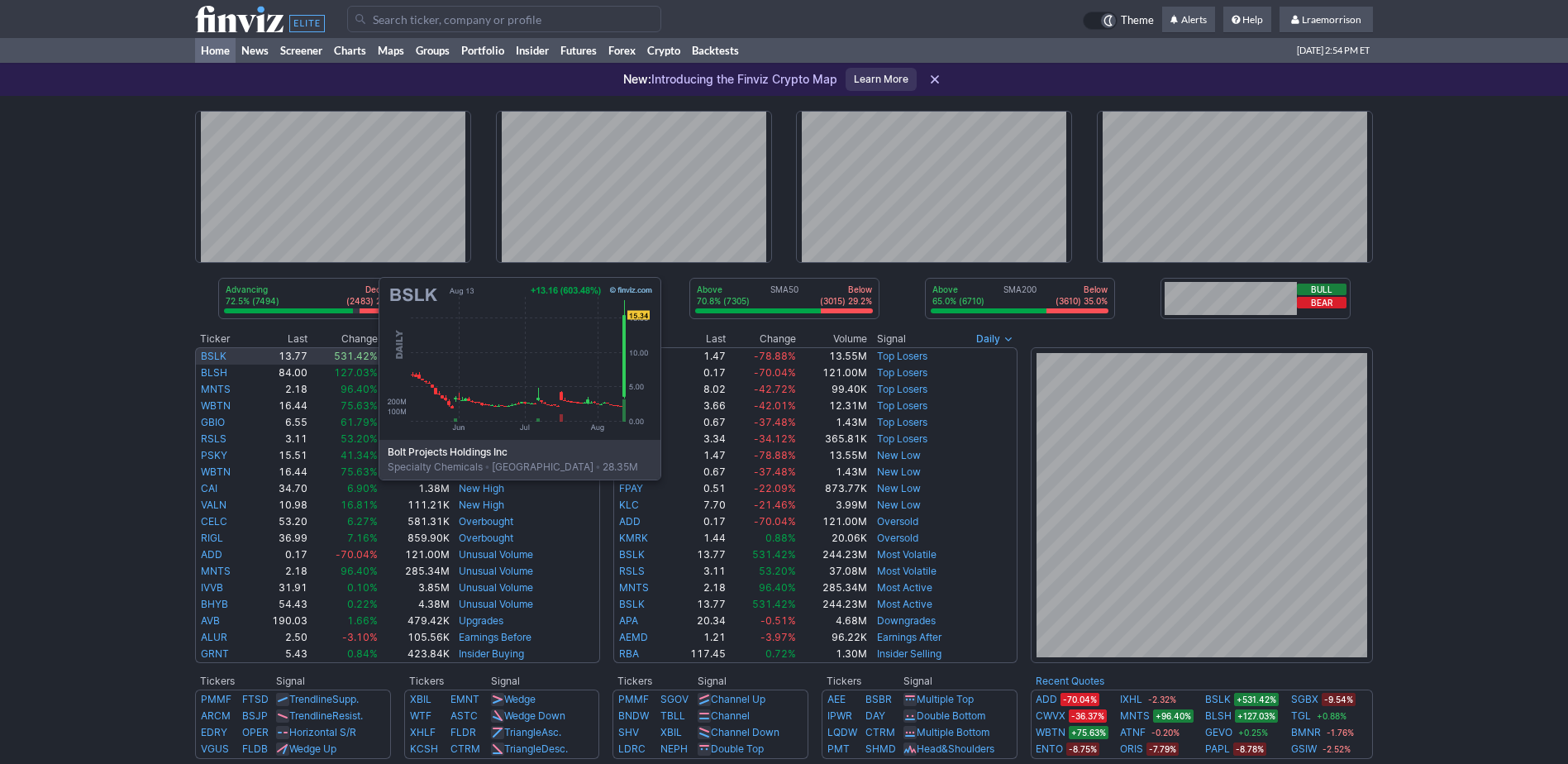
click at [213, 355] on link "BSLK" at bounding box center [213, 355] width 25 height 12
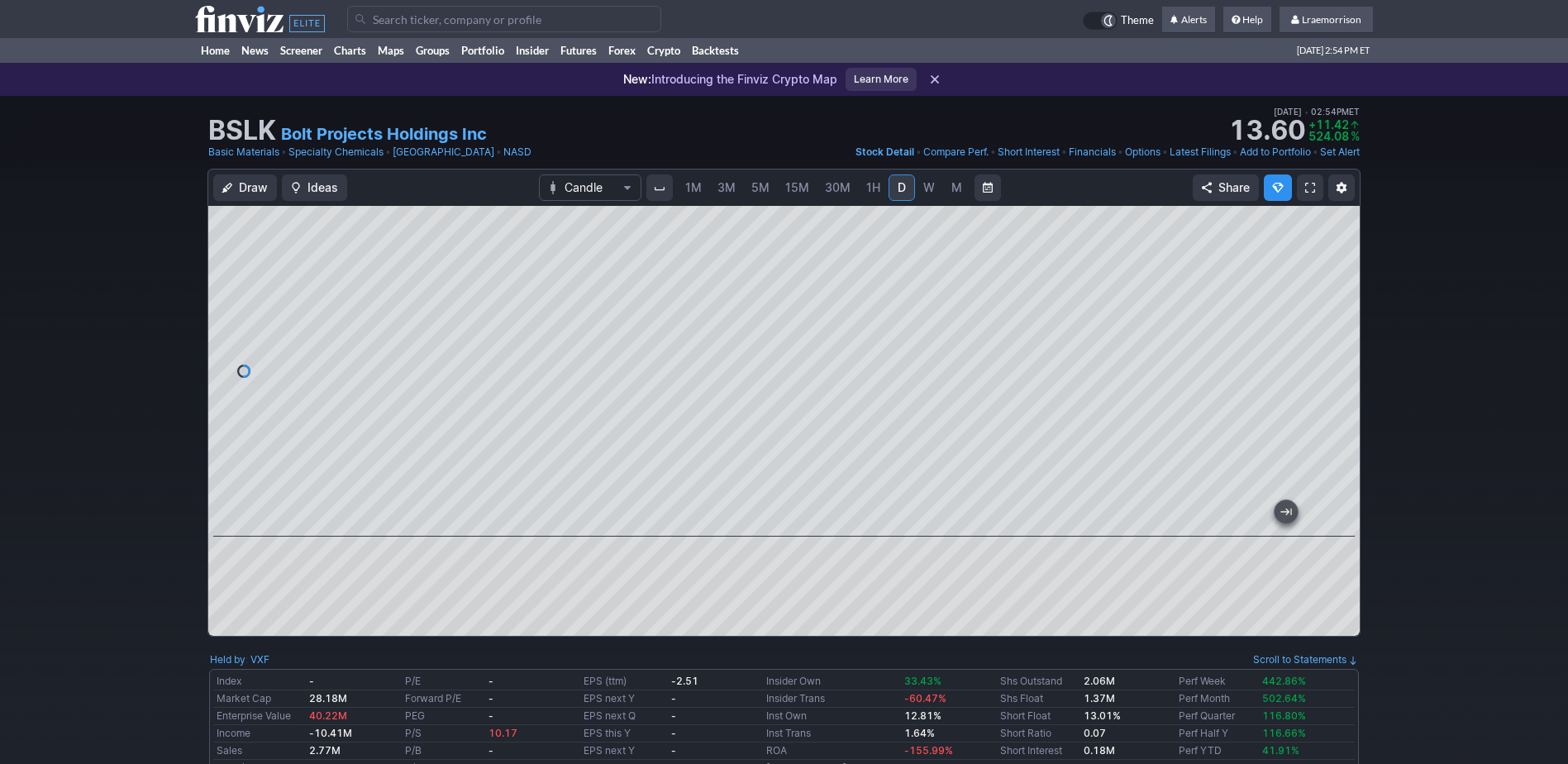
click at [692, 190] on span "1M" at bounding box center [693, 186] width 17 height 14
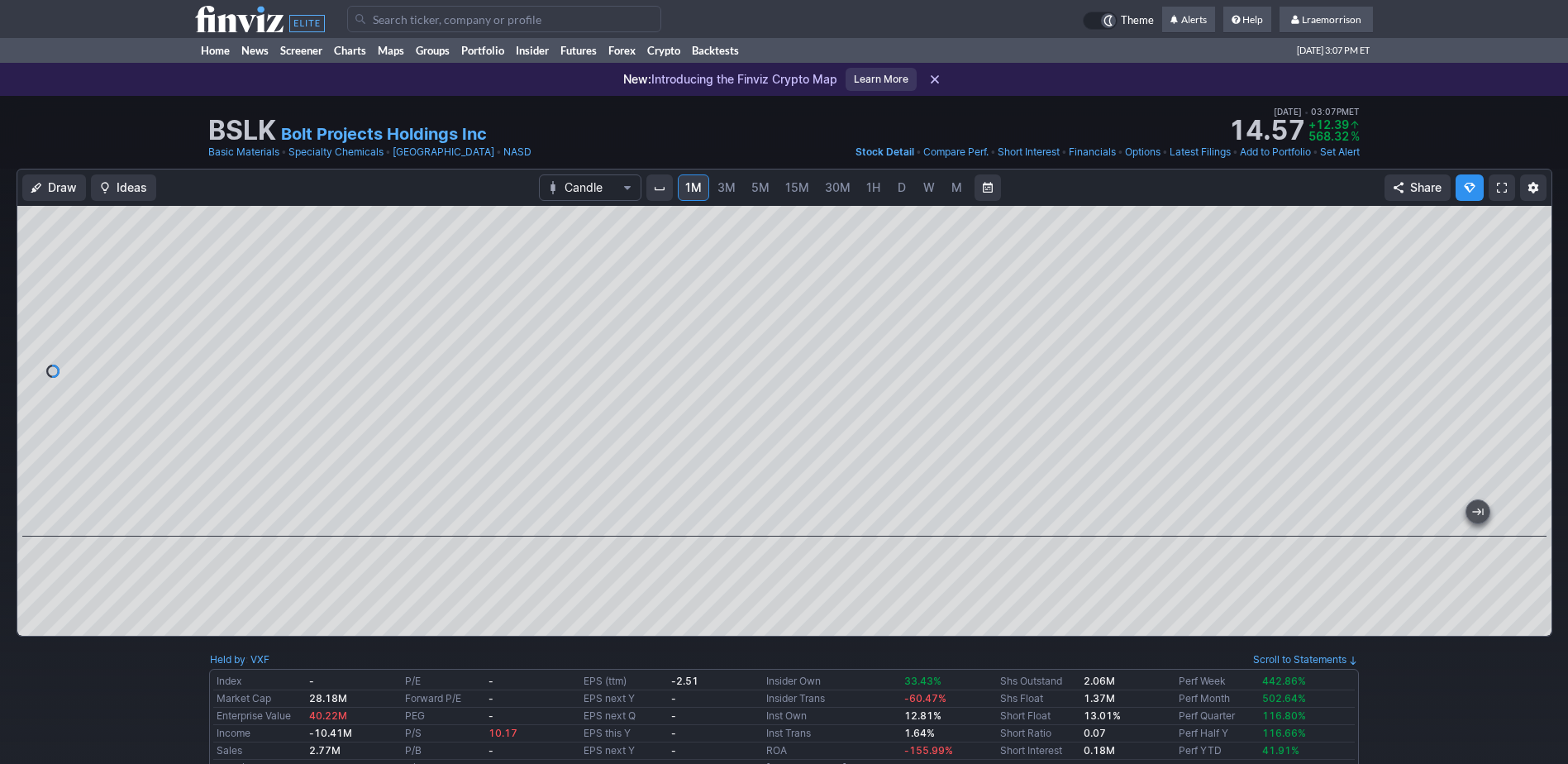
click at [375, 18] on input "Search" at bounding box center [504, 19] width 314 height 26
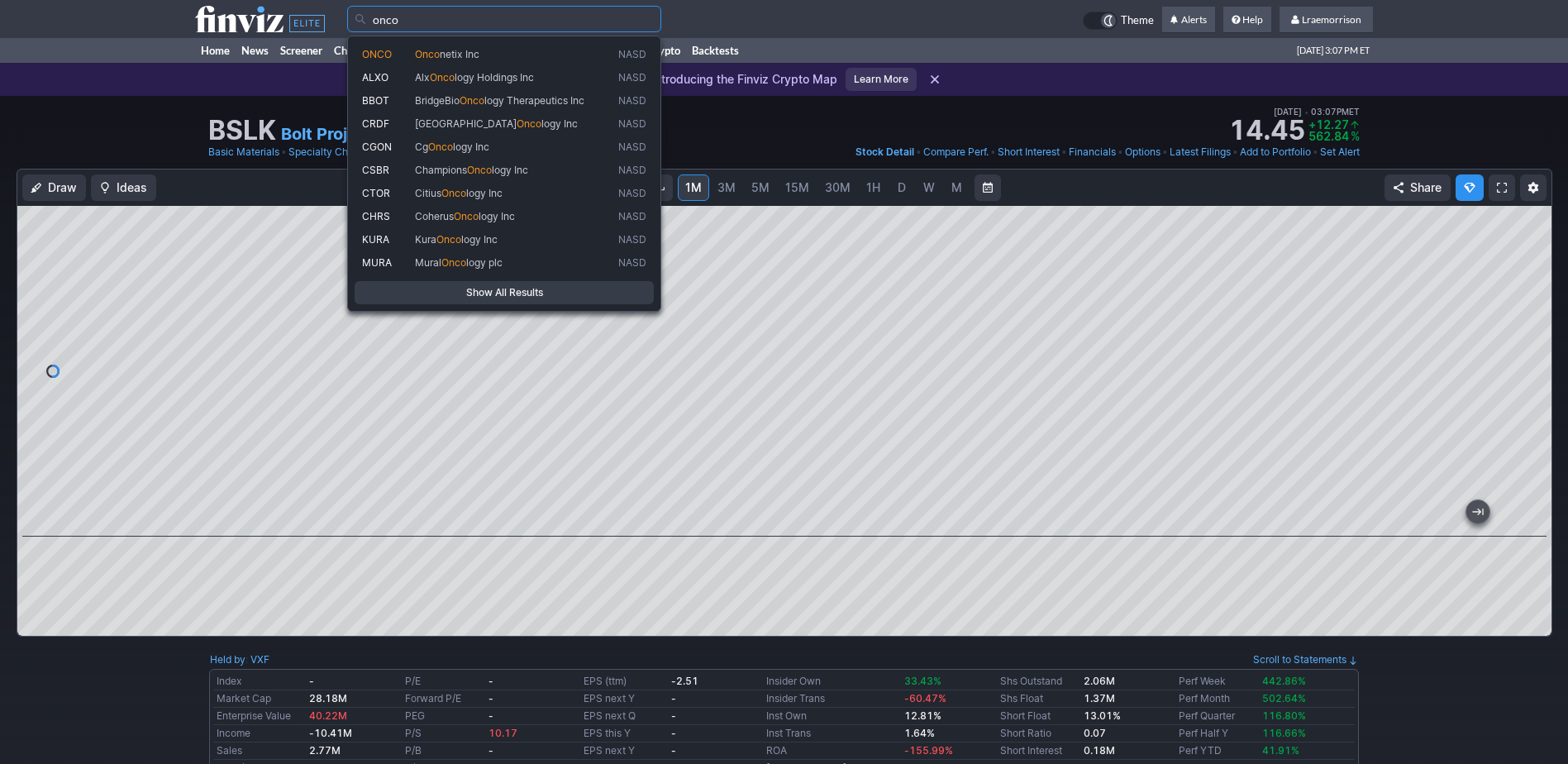
click at [430, 49] on span "Onco" at bounding box center [427, 53] width 25 height 12
type input "ONCO"
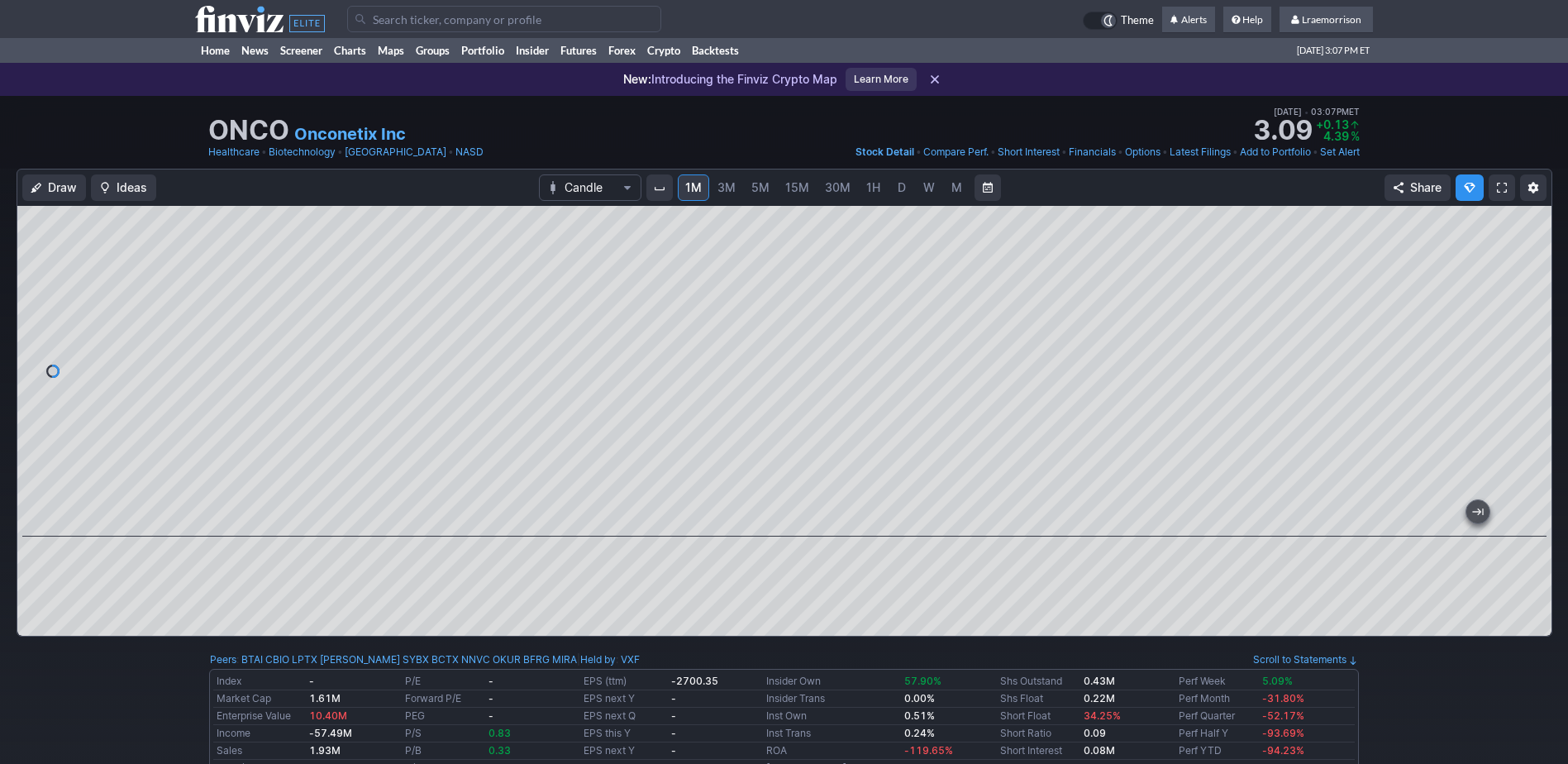
click at [698, 189] on span "1M" at bounding box center [693, 186] width 17 height 14
click at [220, 48] on link "Home" at bounding box center [214, 50] width 40 height 25
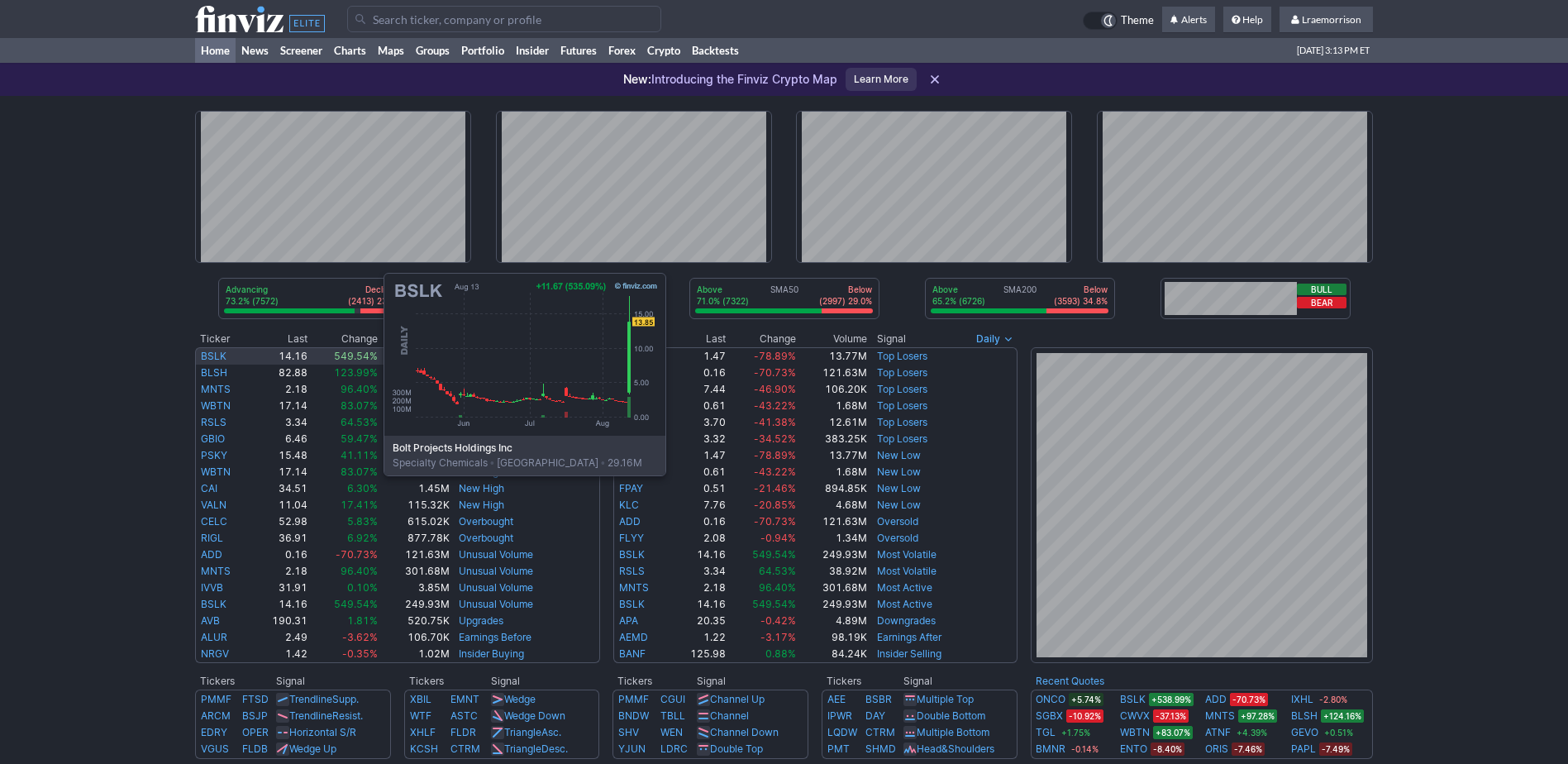
click at [215, 351] on link "BSLK" at bounding box center [213, 355] width 25 height 12
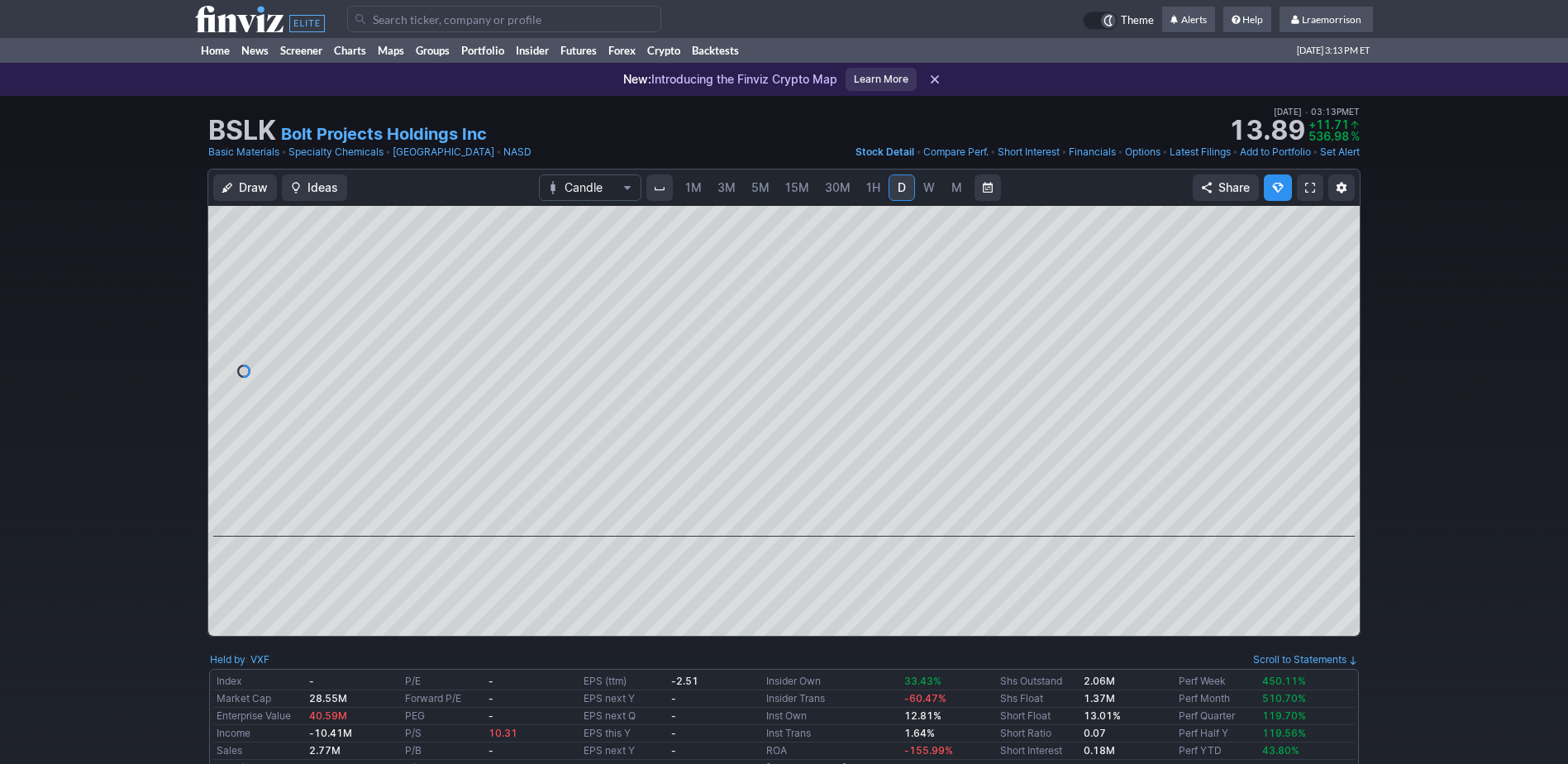
click at [696, 189] on span "1M" at bounding box center [693, 186] width 17 height 14
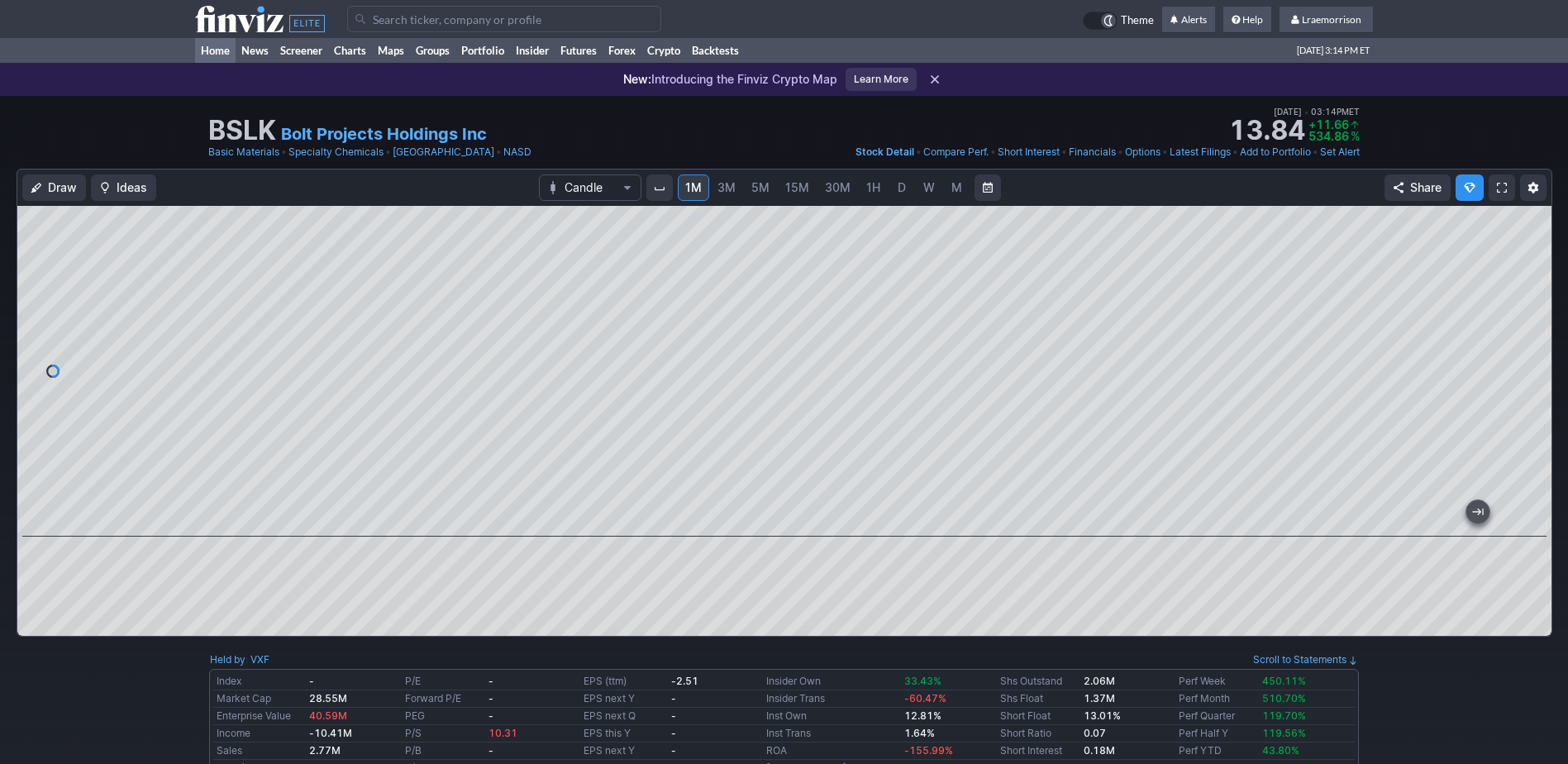
click at [216, 50] on link "Home" at bounding box center [214, 50] width 40 height 25
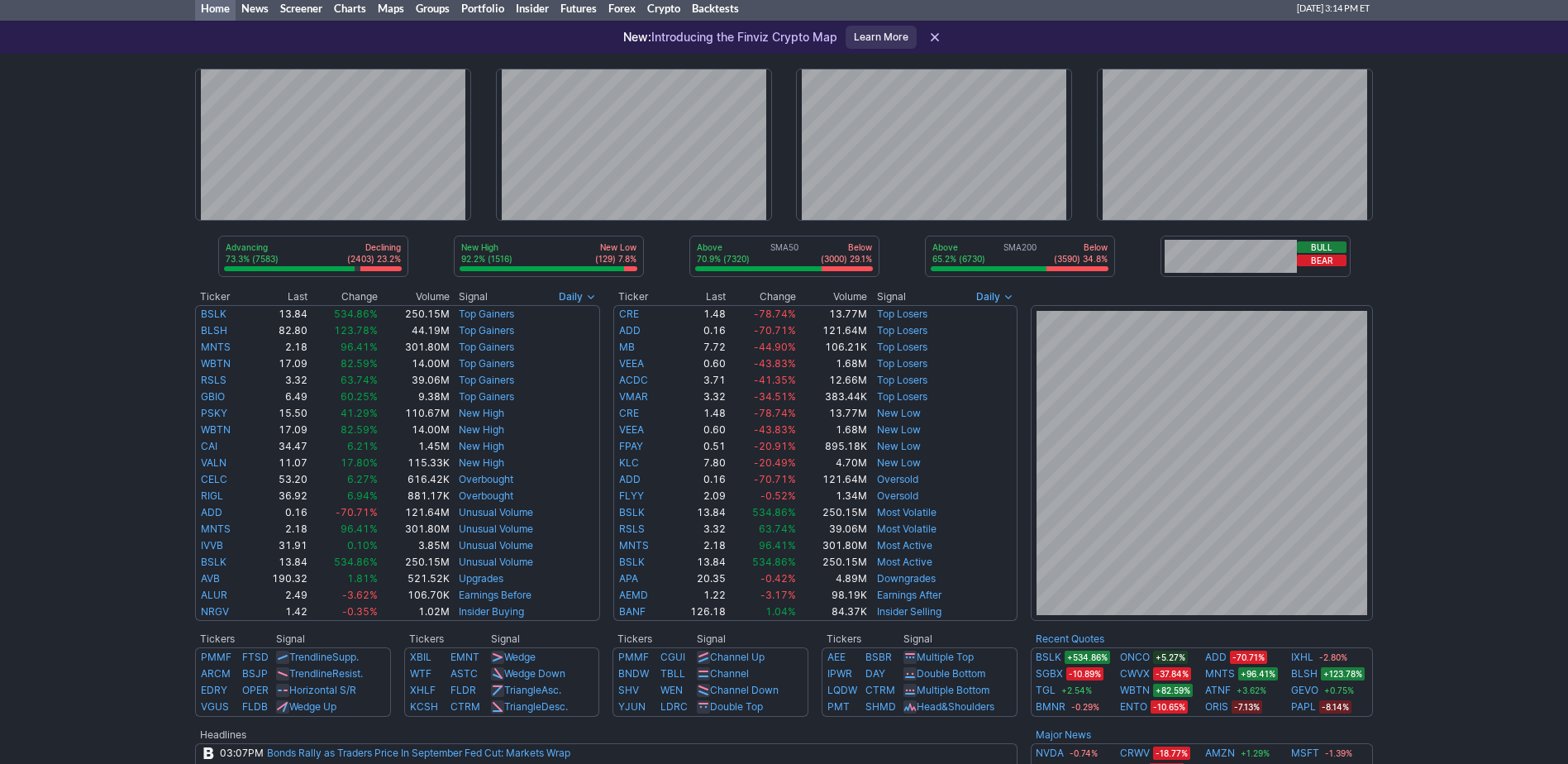
scroll to position [83, 0]
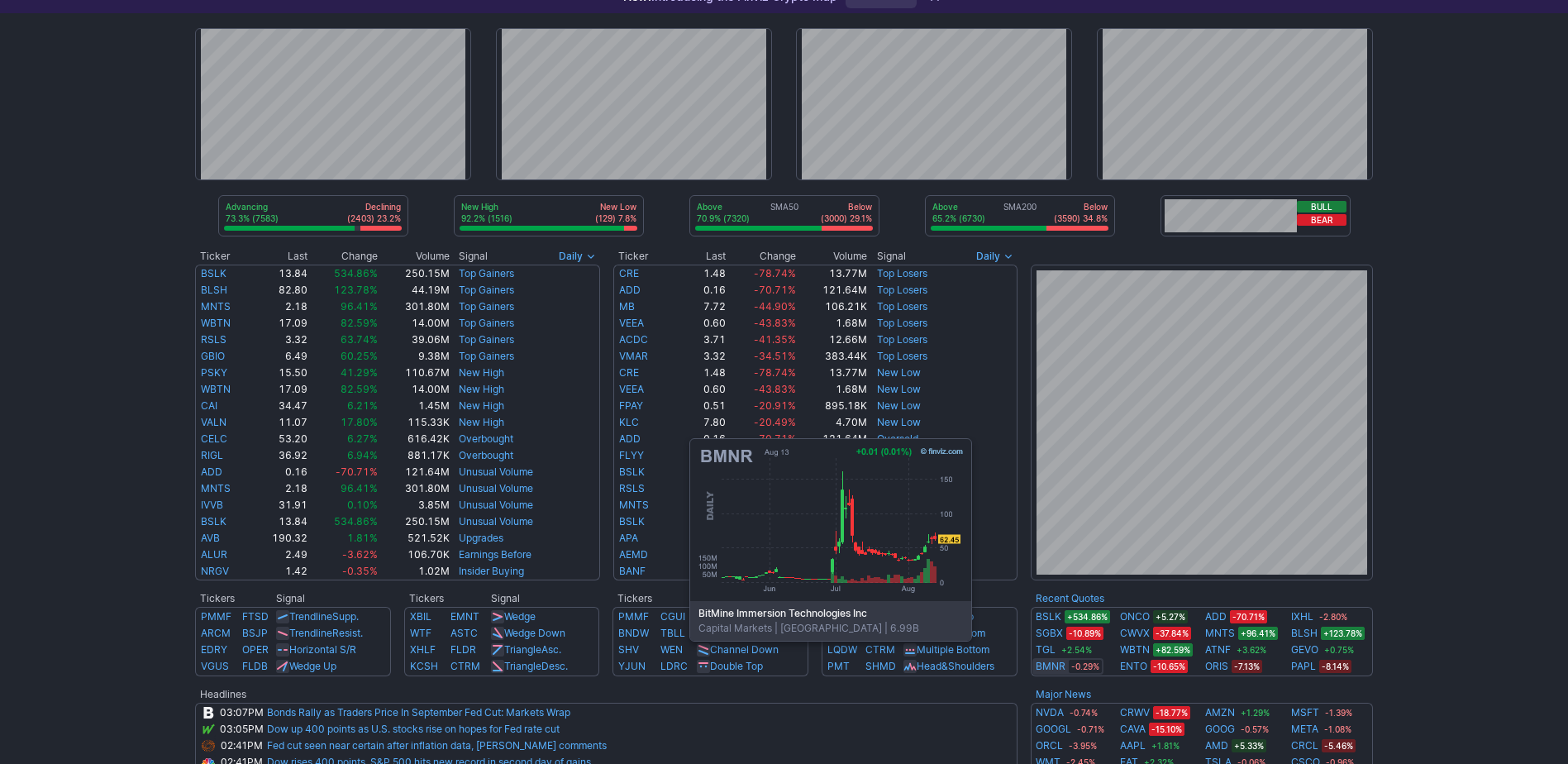
click at [1043, 665] on link "BMNR" at bounding box center [1050, 666] width 30 height 17
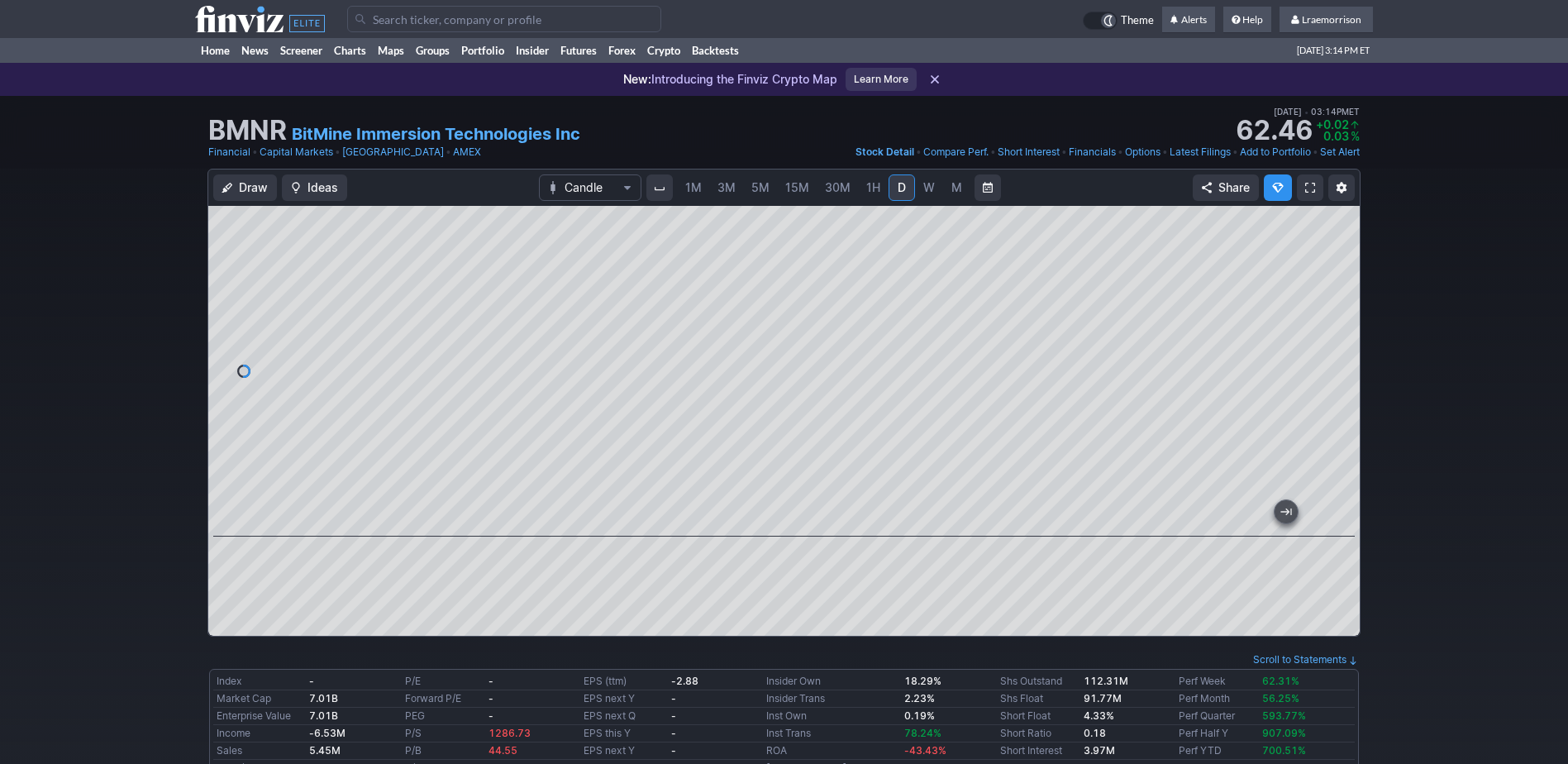
click at [689, 189] on span "1M" at bounding box center [693, 186] width 17 height 14
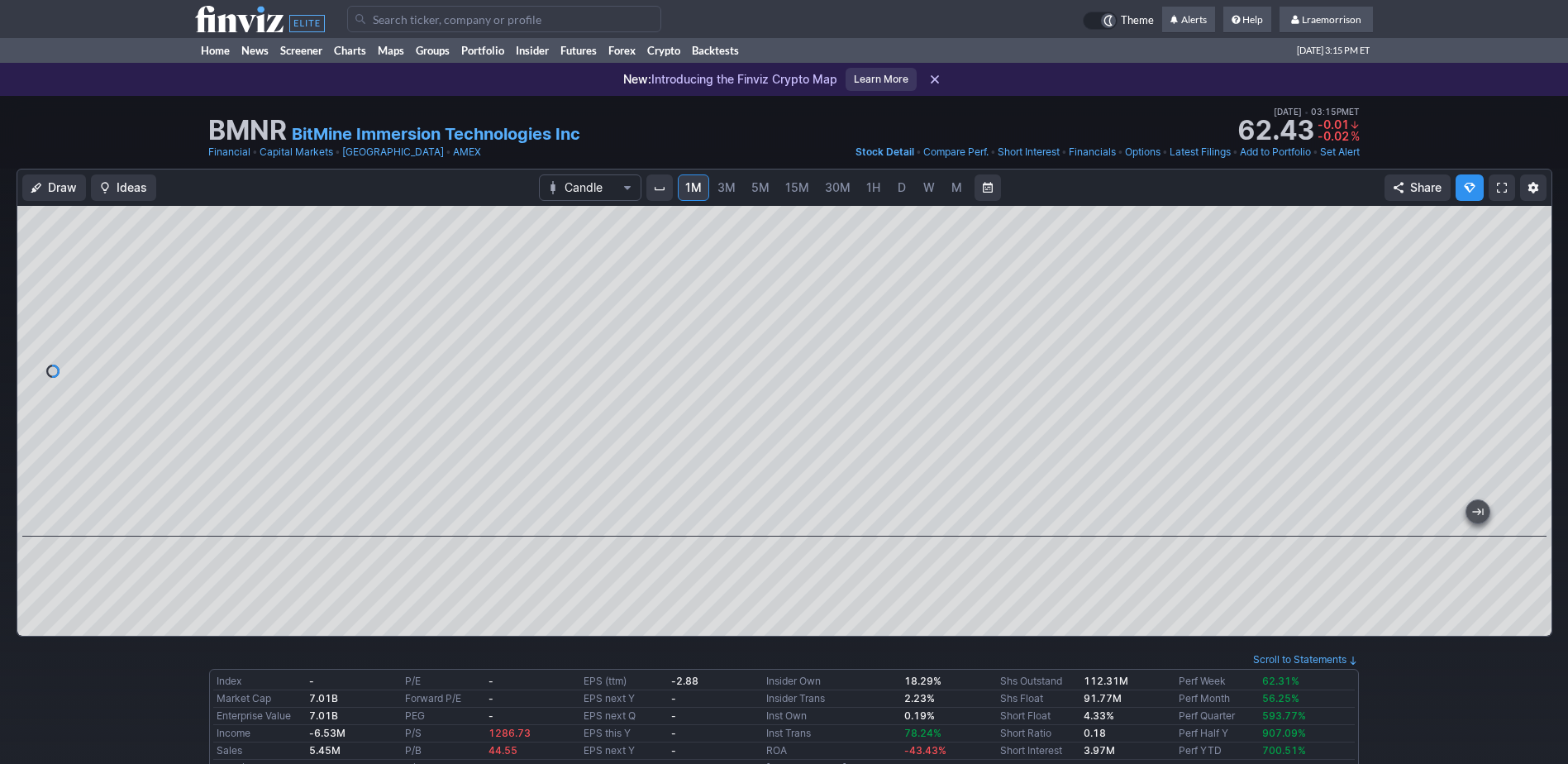
click at [951, 186] on span "M" at bounding box center [957, 186] width 11 height 14
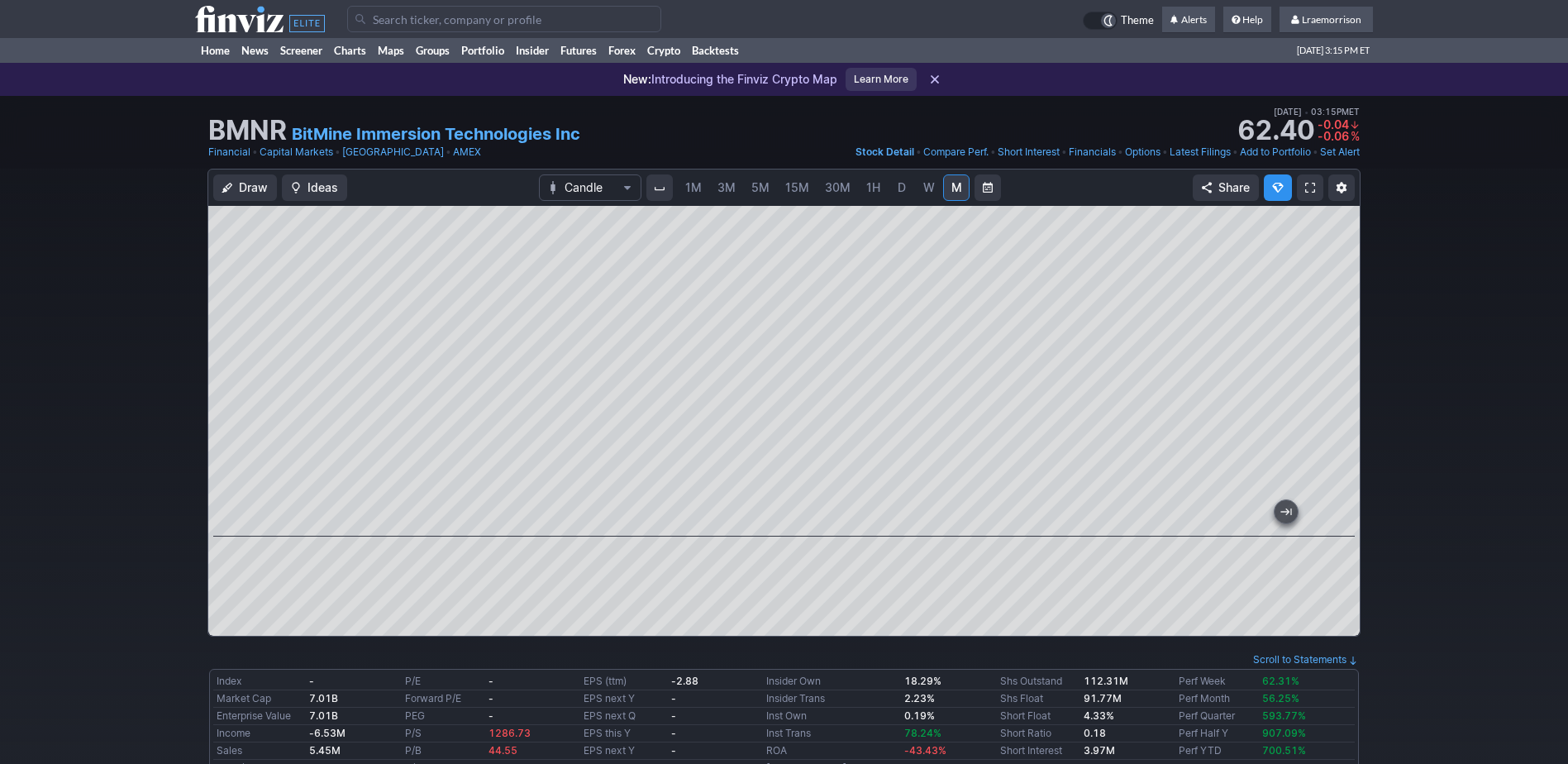
click at [686, 185] on span "1M" at bounding box center [693, 186] width 17 height 14
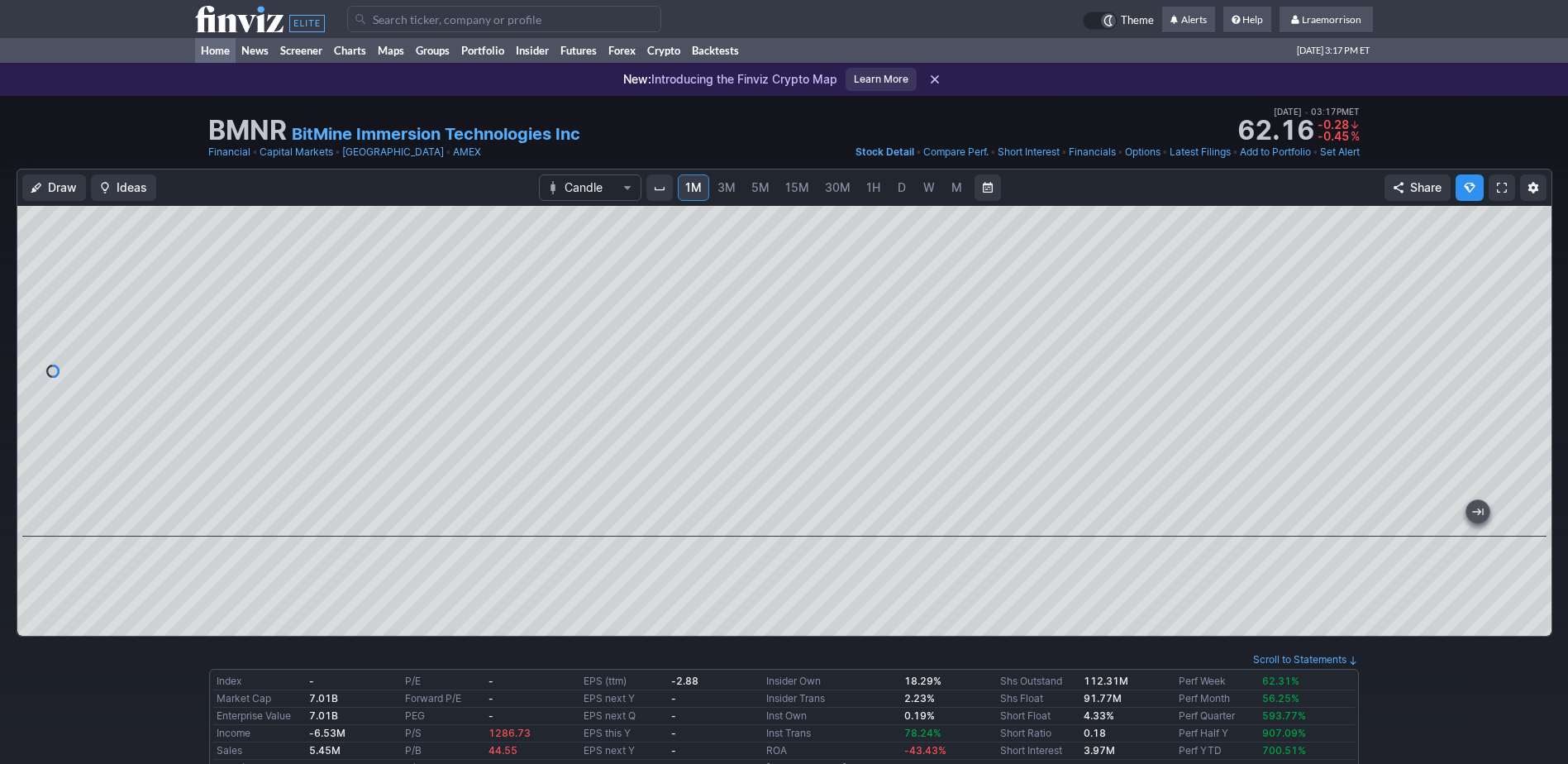
click at [203, 48] on link "Home" at bounding box center [214, 50] width 40 height 25
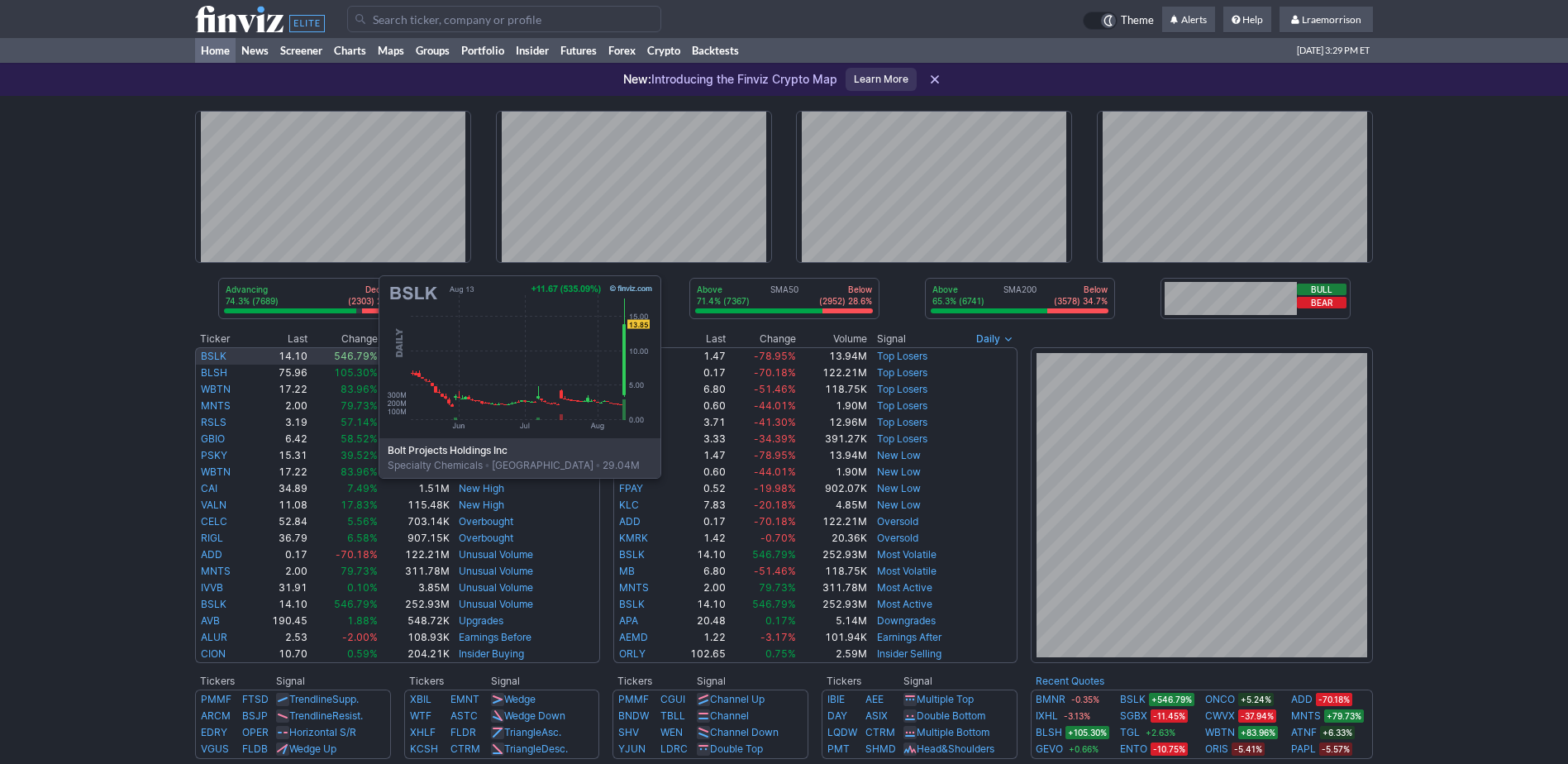
click at [213, 354] on link "BSLK" at bounding box center [213, 355] width 25 height 12
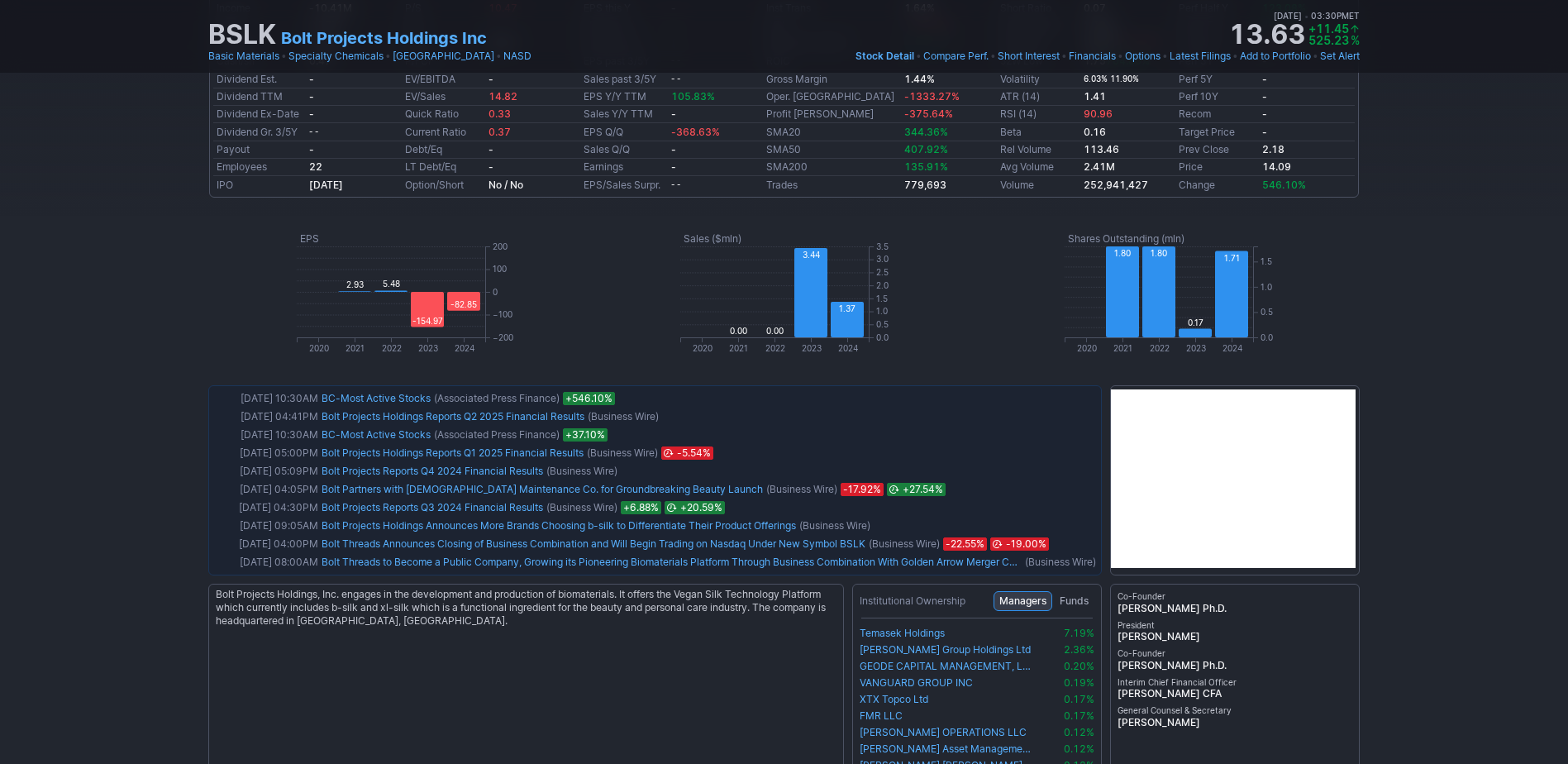
scroll to position [744, 0]
